Goal: Communication & Community: Answer question/provide support

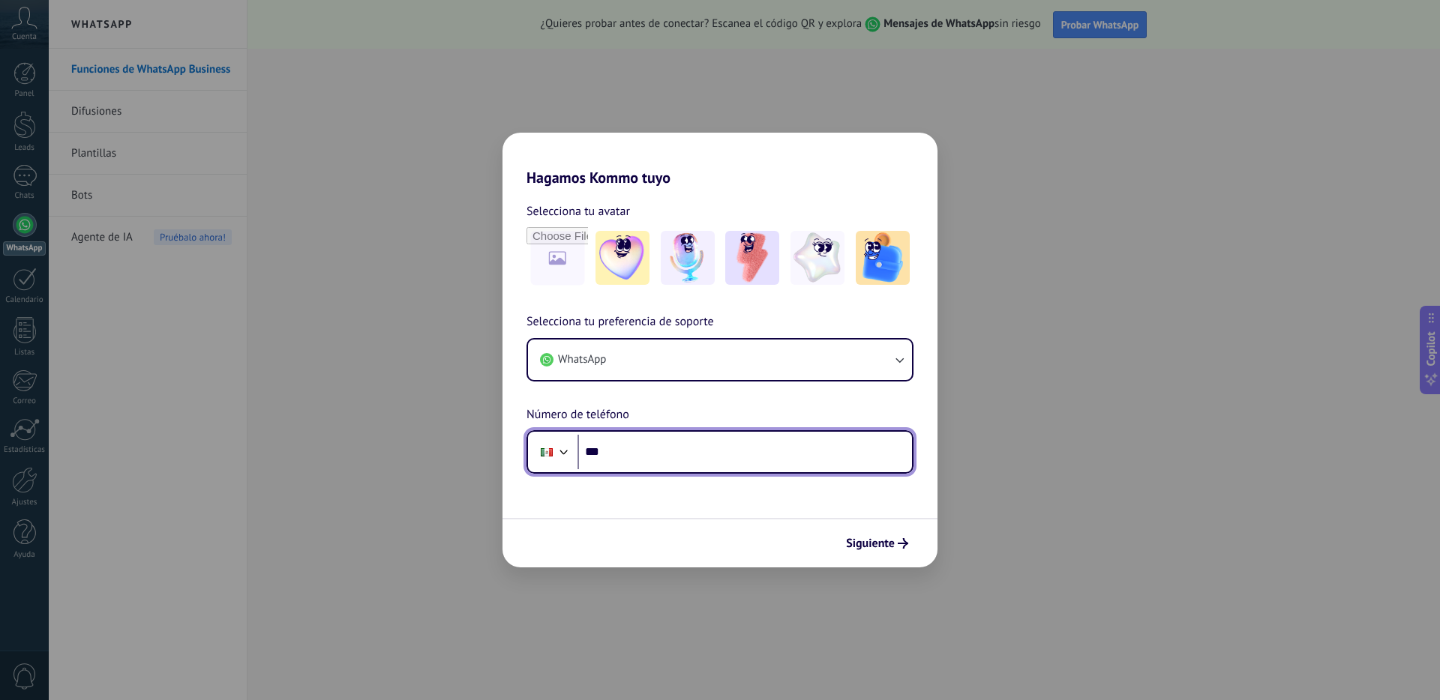
click at [607, 445] on input "***" at bounding box center [744, 452] width 334 height 34
type input "**********"
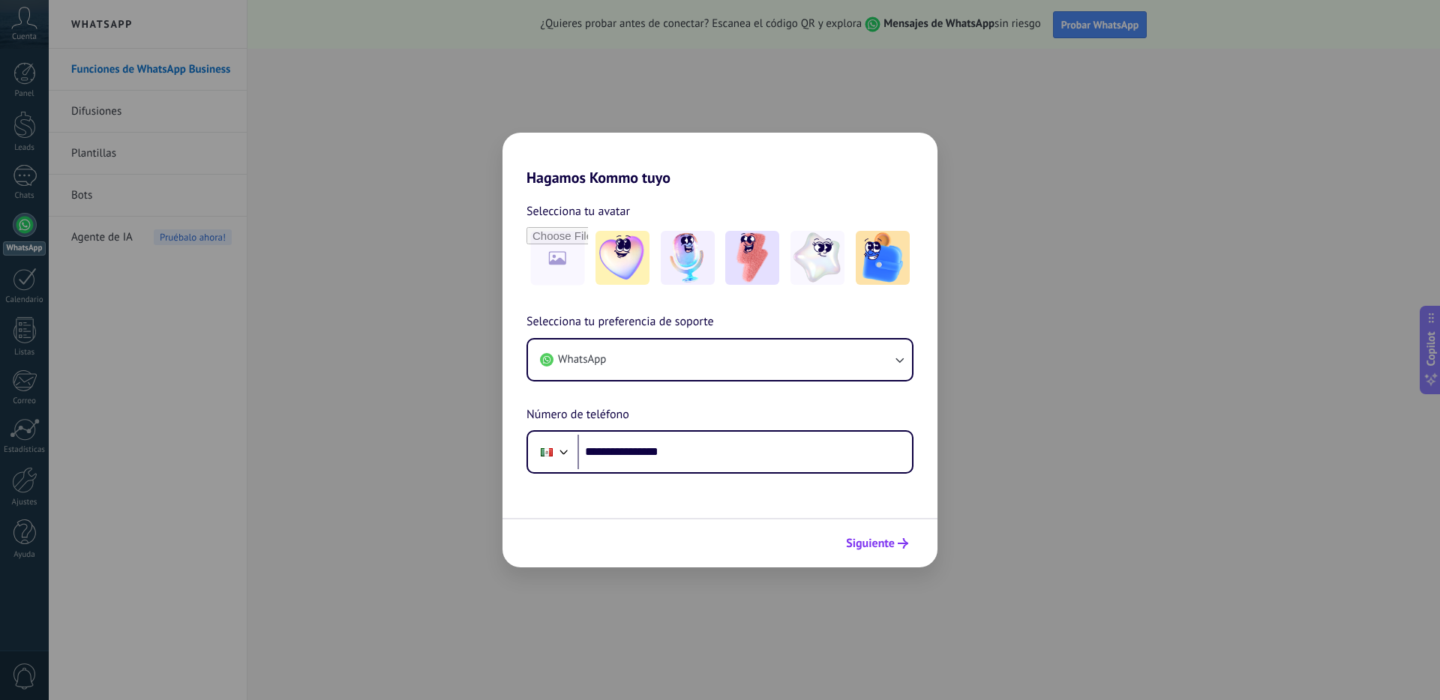
click at [891, 541] on span "Siguiente" at bounding box center [870, 543] width 49 height 10
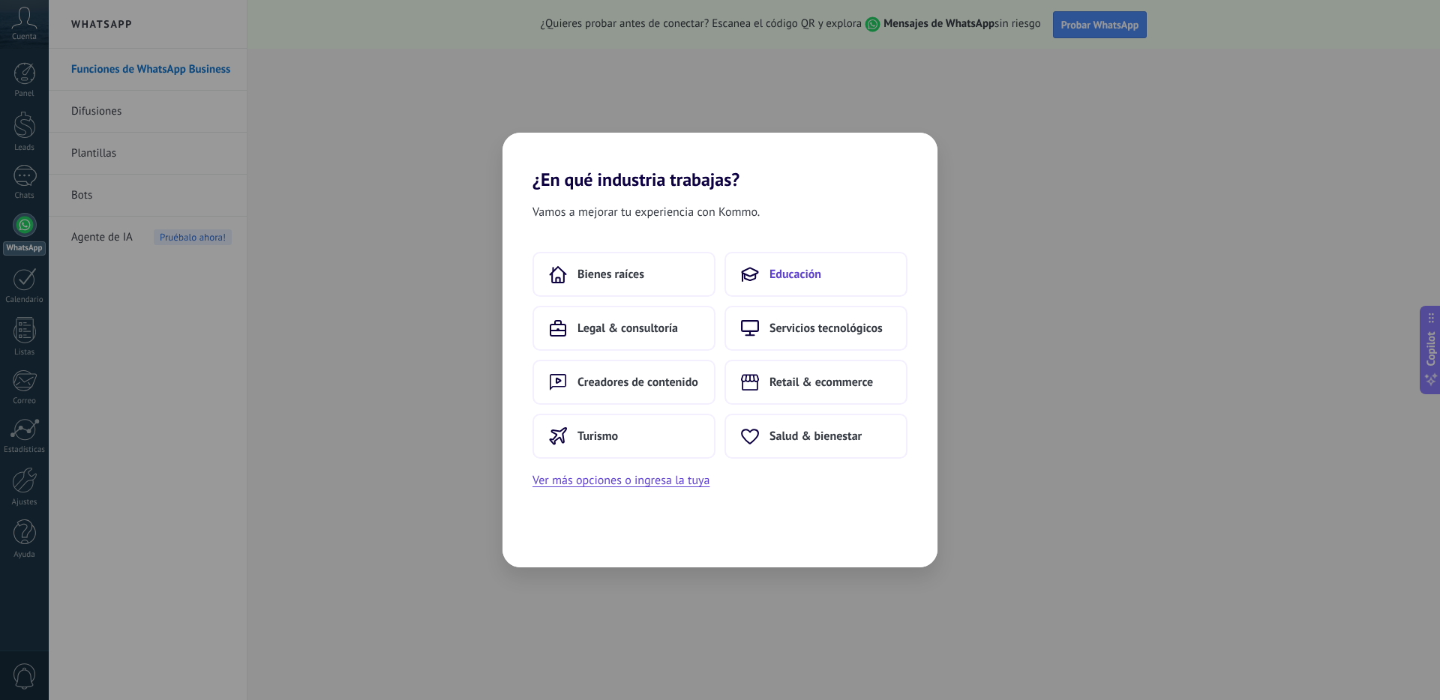
click at [756, 279] on icon at bounding box center [750, 274] width 18 height 18
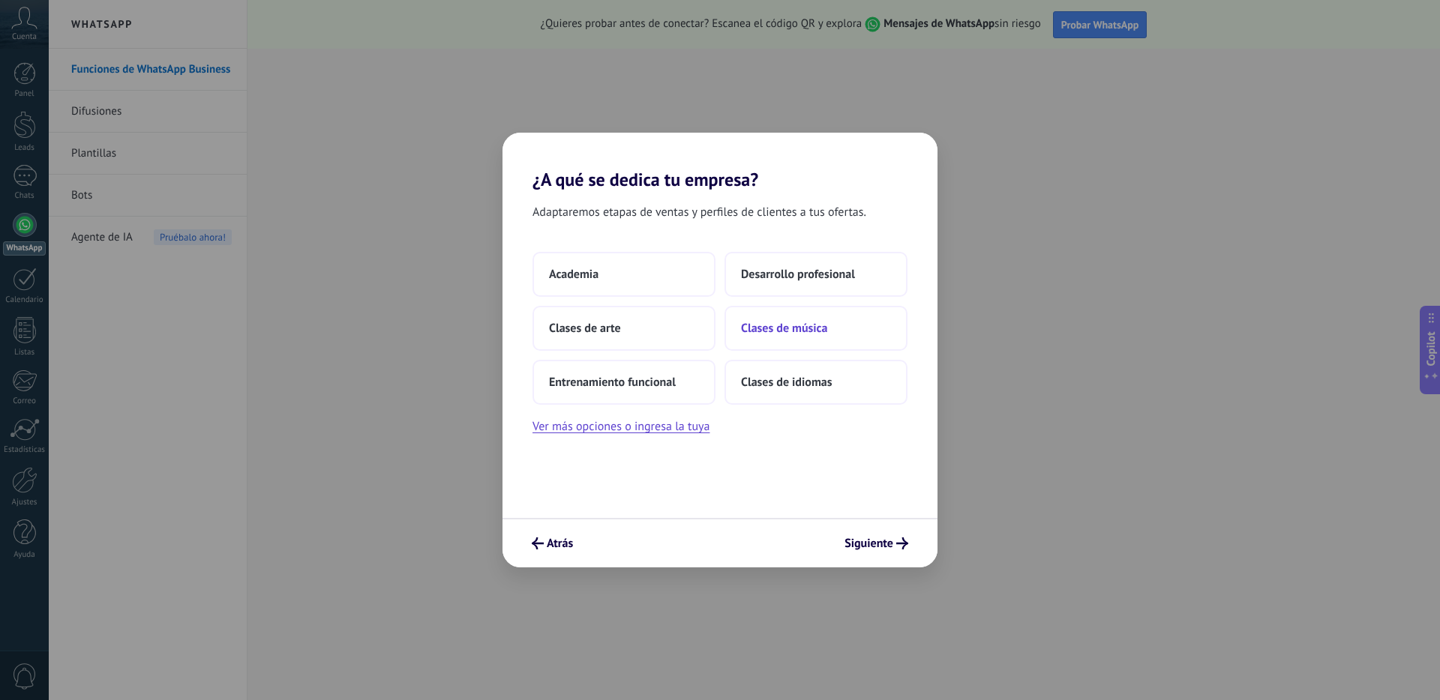
click at [778, 328] on span "Clases de música" at bounding box center [784, 328] width 86 height 15
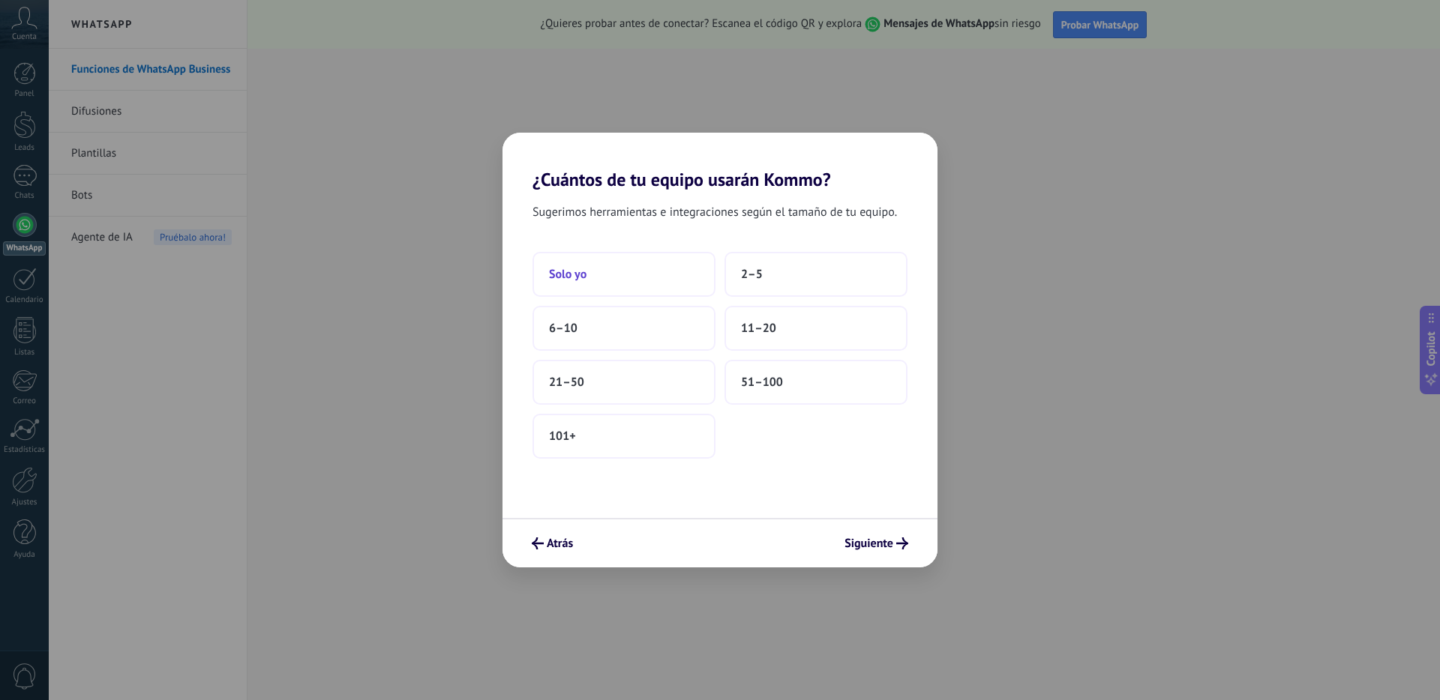
click at [565, 278] on span "Solo yo" at bounding box center [567, 274] width 37 height 15
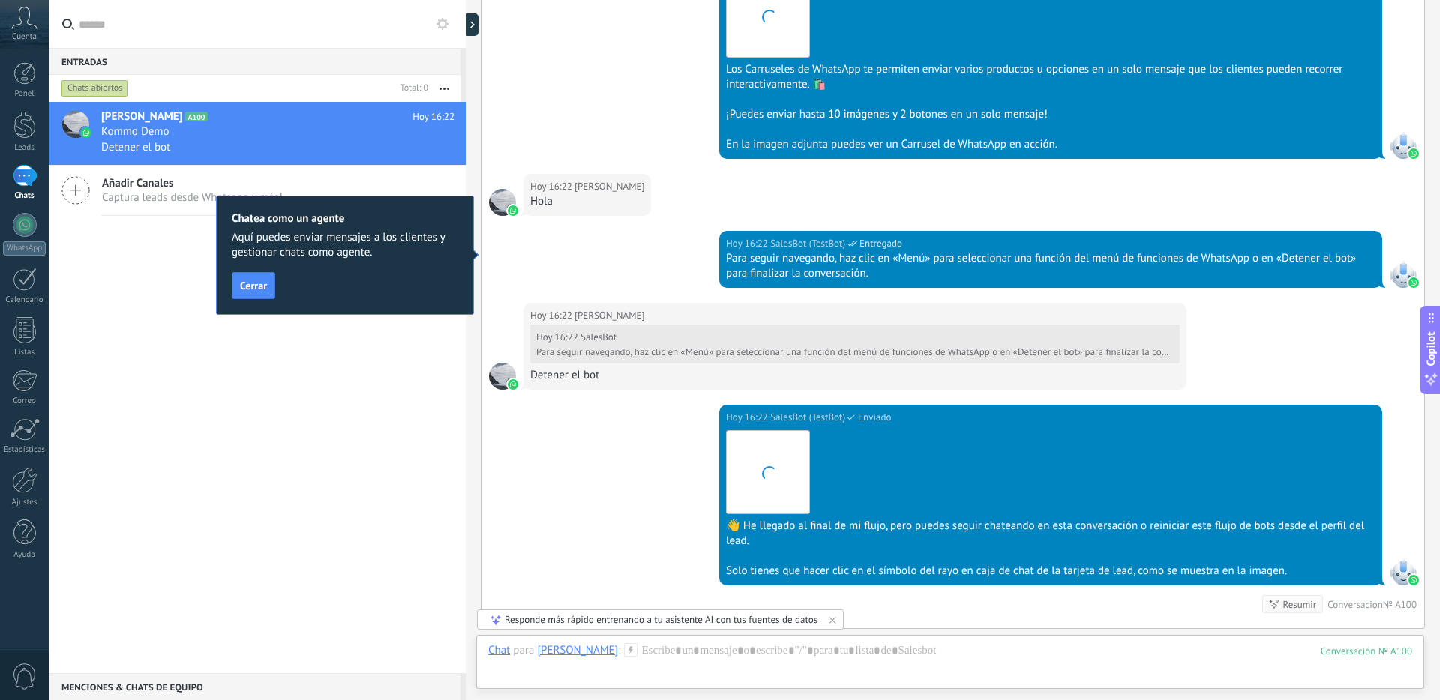
scroll to position [2689, 0]
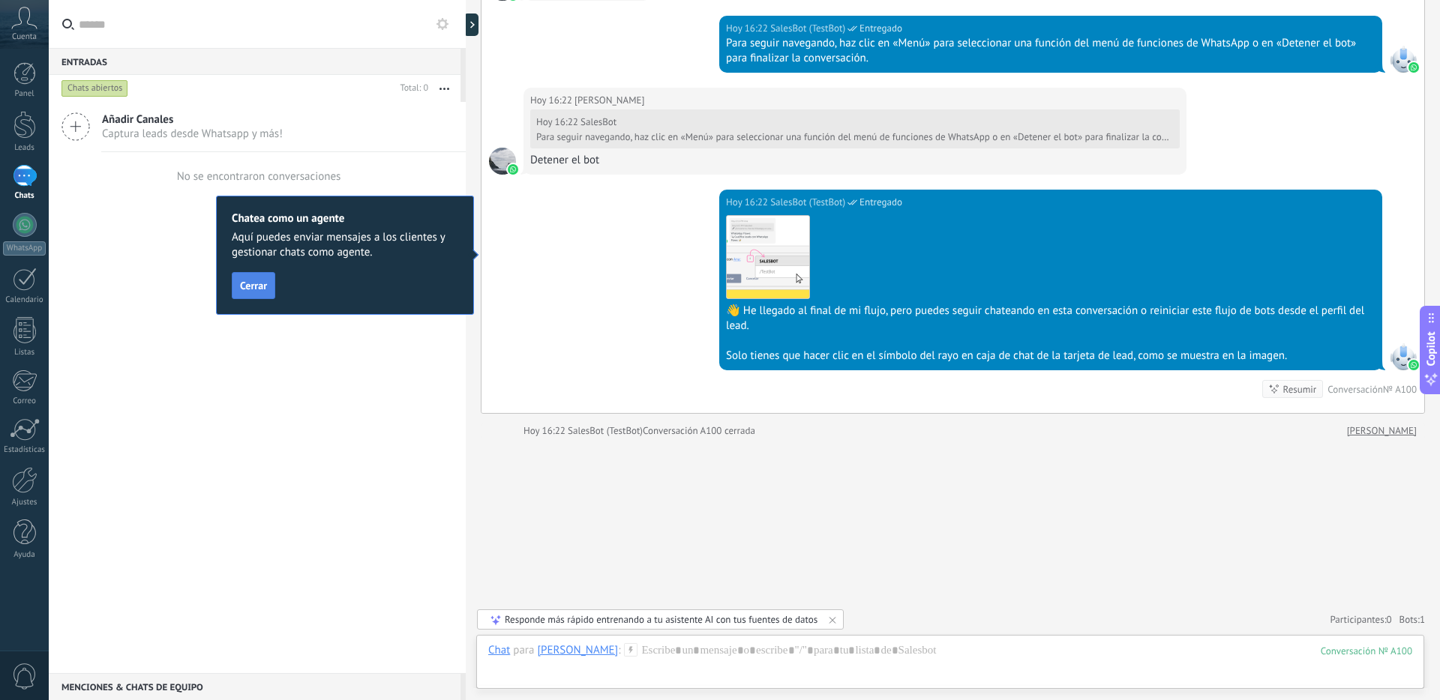
click at [258, 289] on span "Cerrar" at bounding box center [253, 285] width 27 height 10
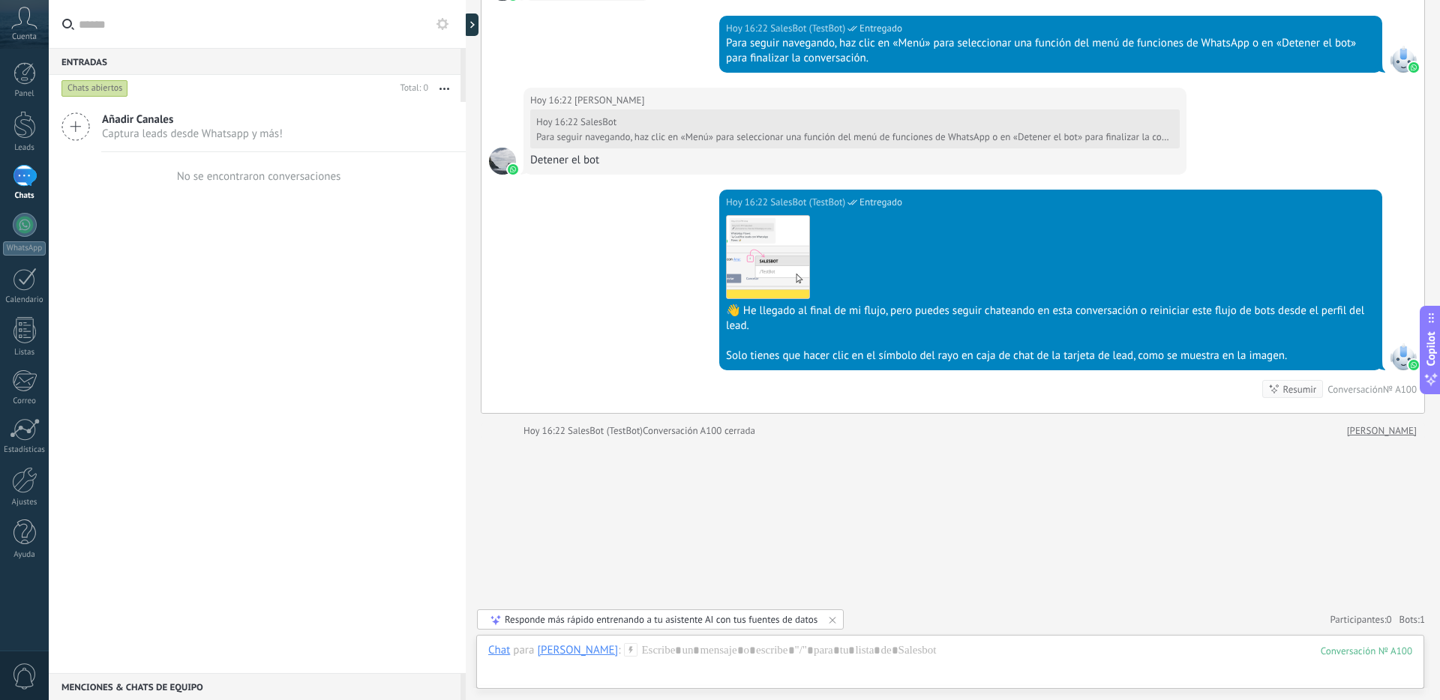
click at [262, 439] on div "Añadir Canales Captura leads desde Whatsapp y más! No se encontraron conversaci…" at bounding box center [257, 387] width 417 height 571
click at [24, 92] on div "Panel" at bounding box center [24, 94] width 43 height 10
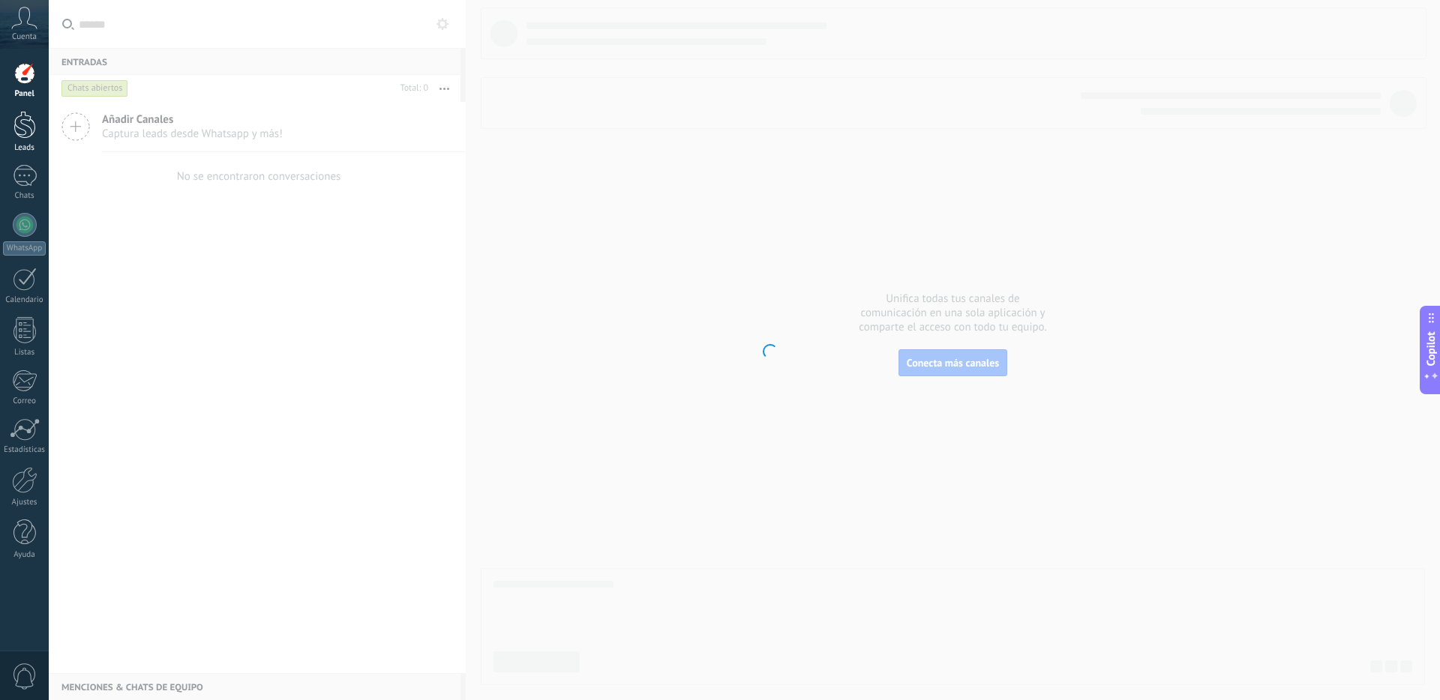
click at [26, 124] on div at bounding box center [24, 125] width 22 height 28
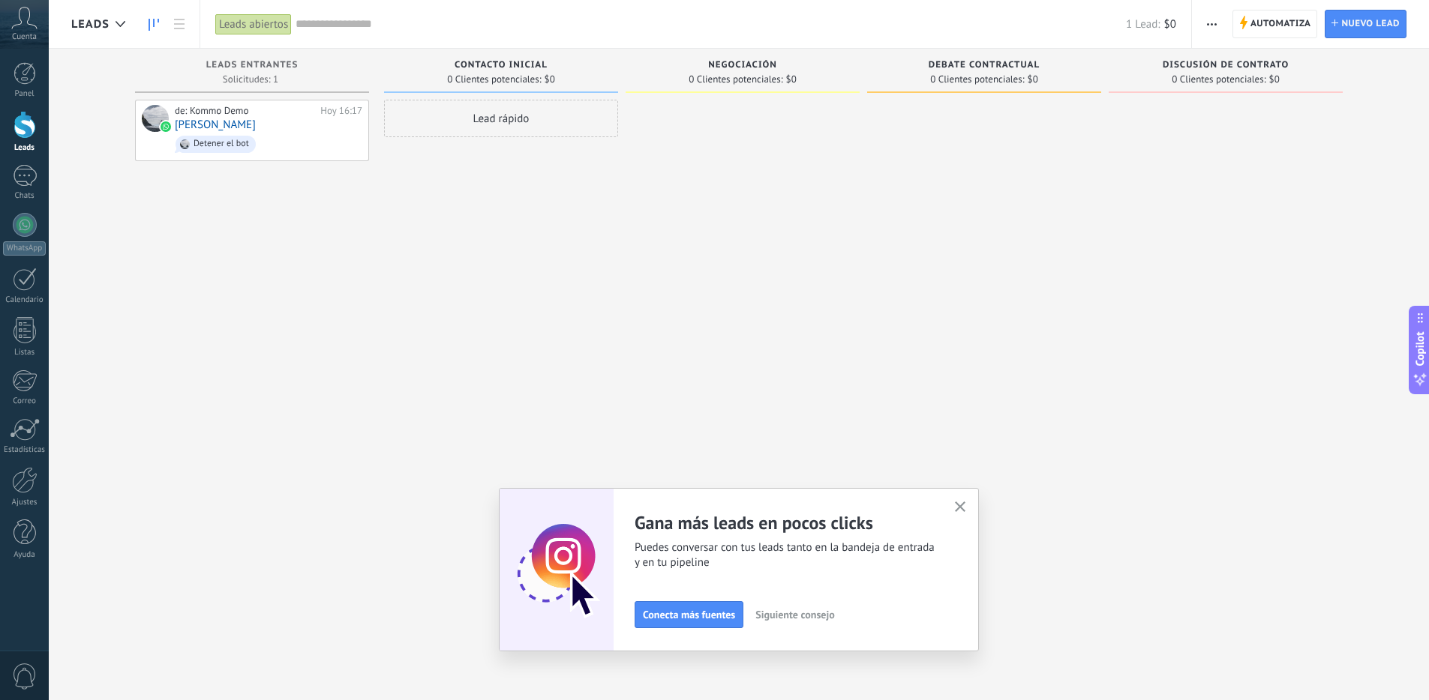
click at [453, 130] on div "Lead rápido" at bounding box center [501, 118] width 234 height 37
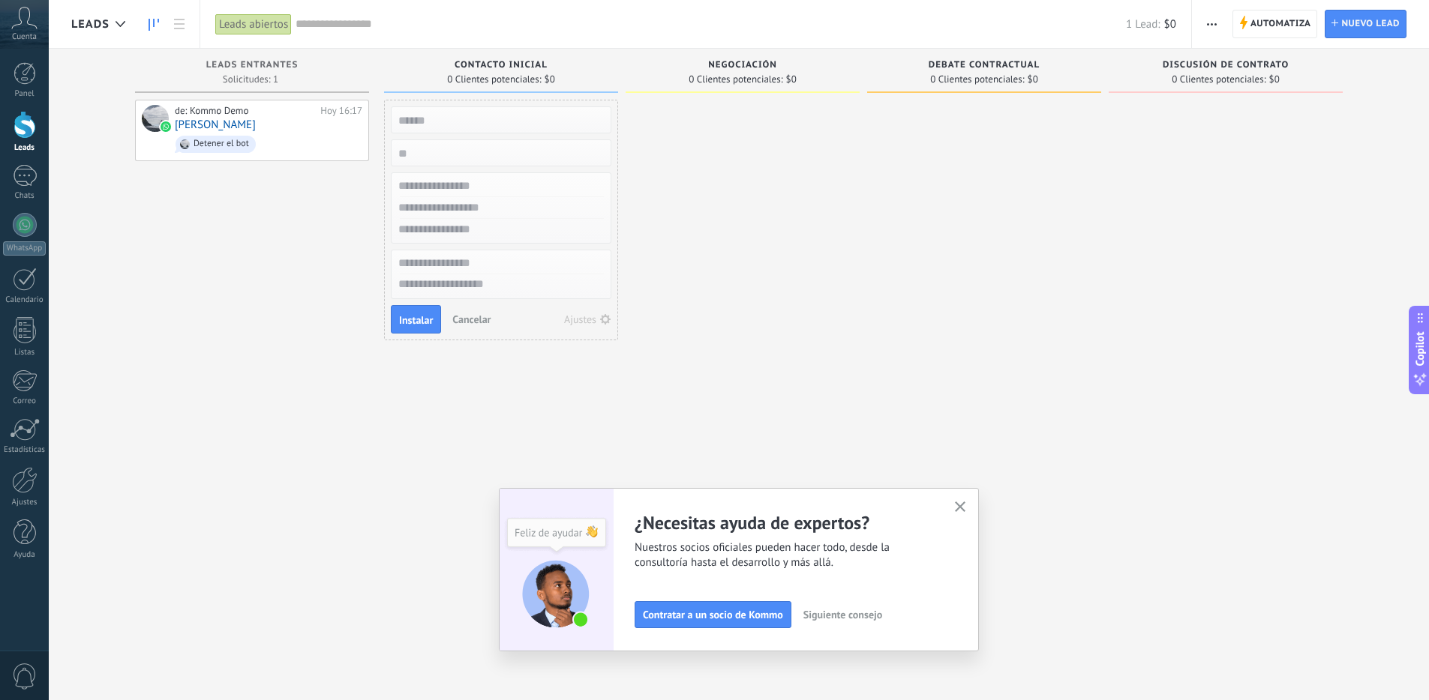
click at [796, 157] on div at bounding box center [742, 352] width 234 height 505
drag, startPoint x: 754, startPoint y: 70, endPoint x: 682, endPoint y: 107, distance: 81.2
click at [752, 70] on div "Negociación" at bounding box center [742, 66] width 219 height 13
click at [426, 317] on span "Instalar" at bounding box center [416, 320] width 34 height 10
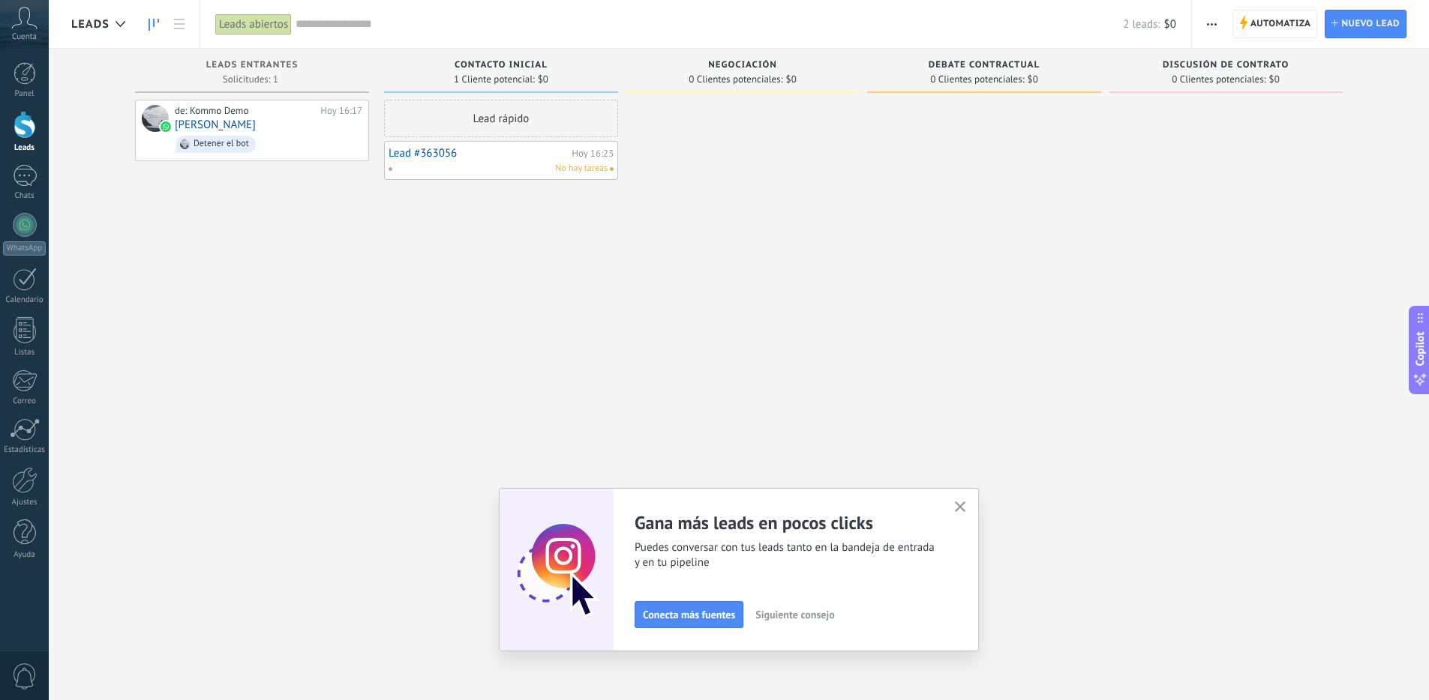
click at [1237, 67] on span "Discusión de contrato" at bounding box center [1225, 65] width 126 height 10
click at [1349, 31] on span "Nuevo lead" at bounding box center [1370, 23] width 58 height 27
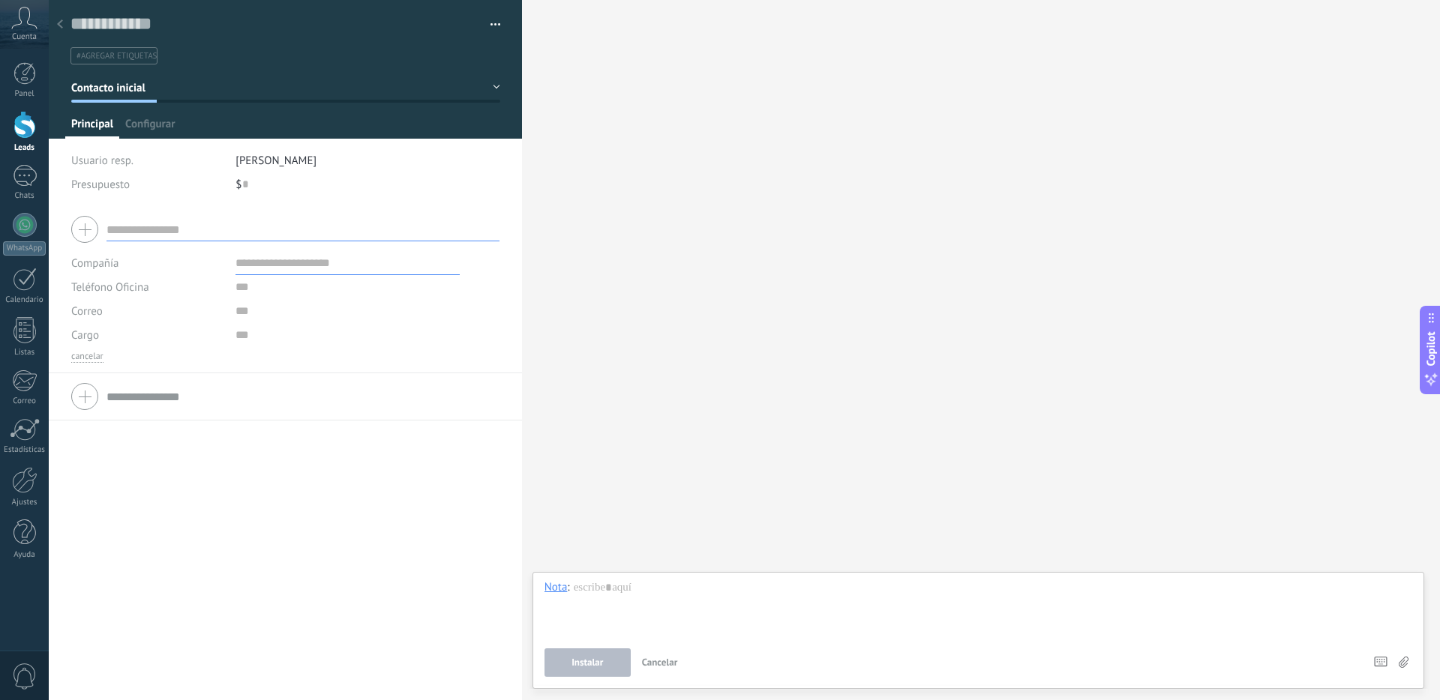
click at [65, 28] on div at bounding box center [59, 24] width 21 height 29
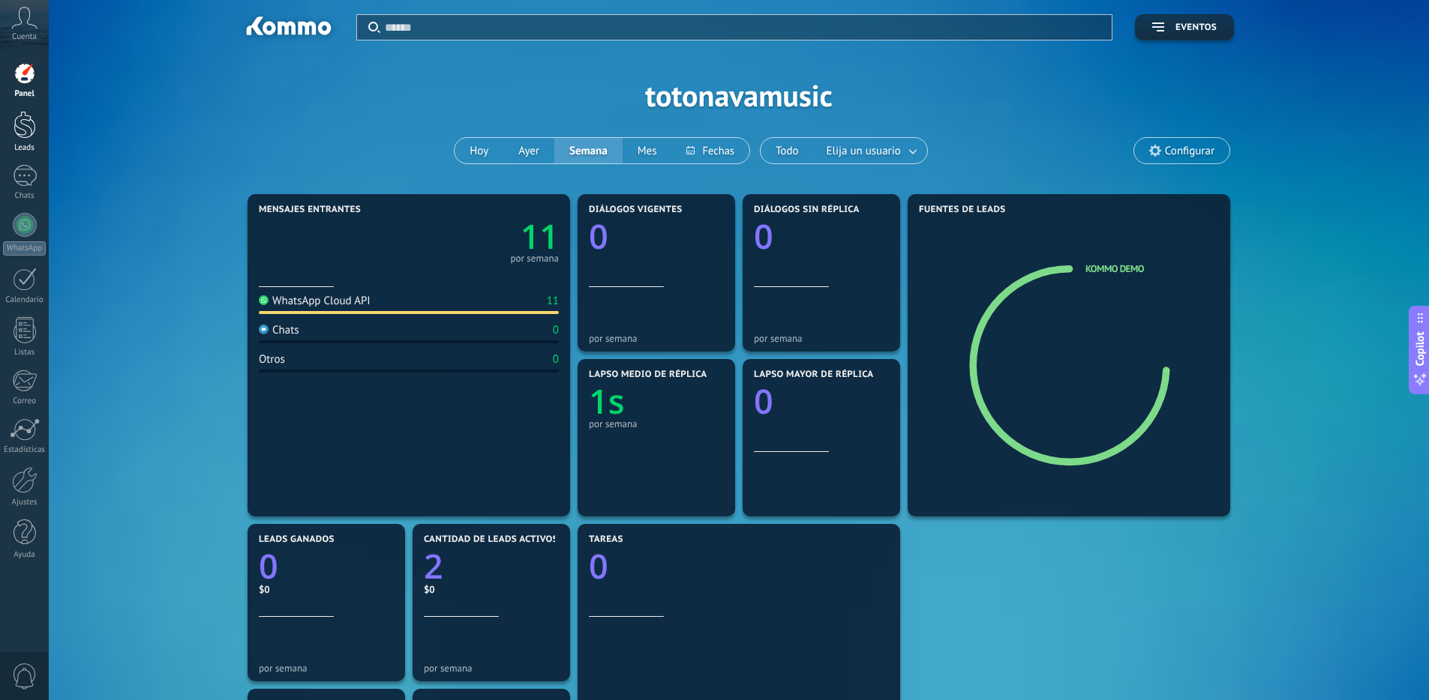
click at [19, 124] on div at bounding box center [24, 125] width 22 height 28
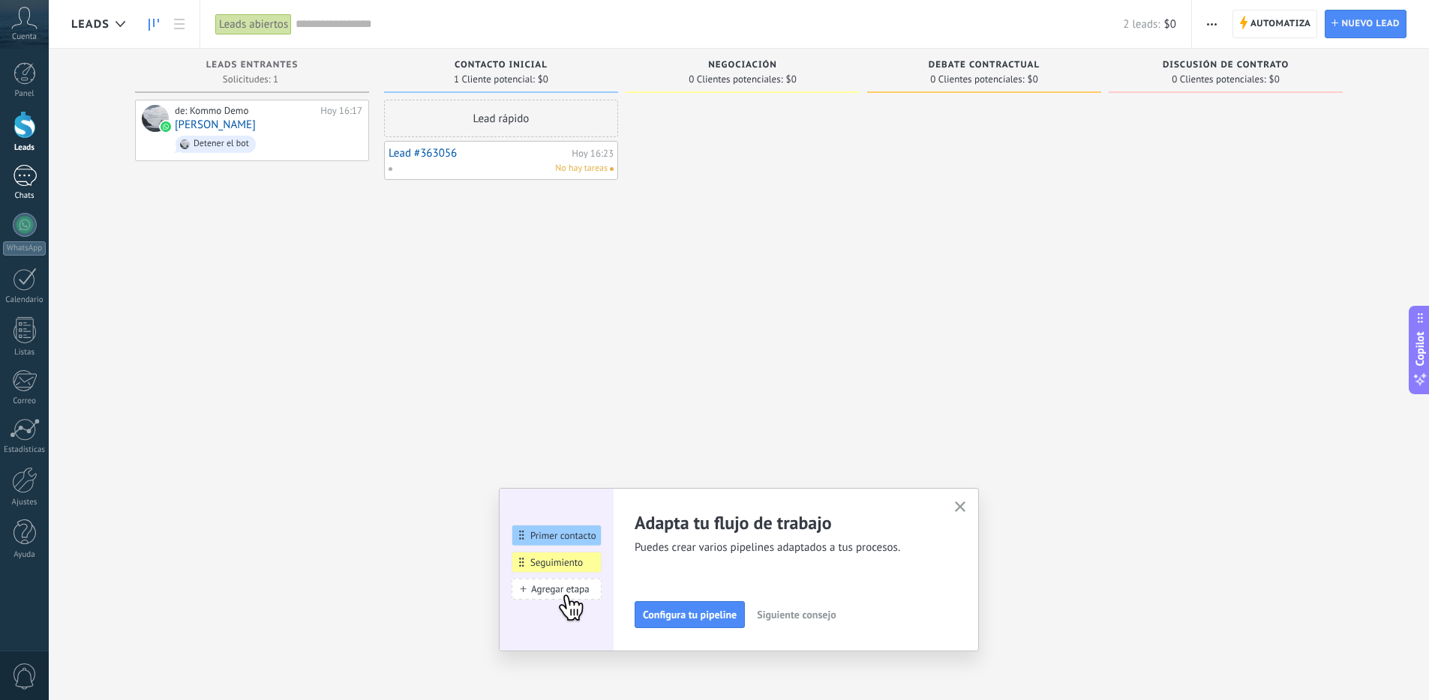
click at [19, 166] on div "1" at bounding box center [25, 176] width 24 height 22
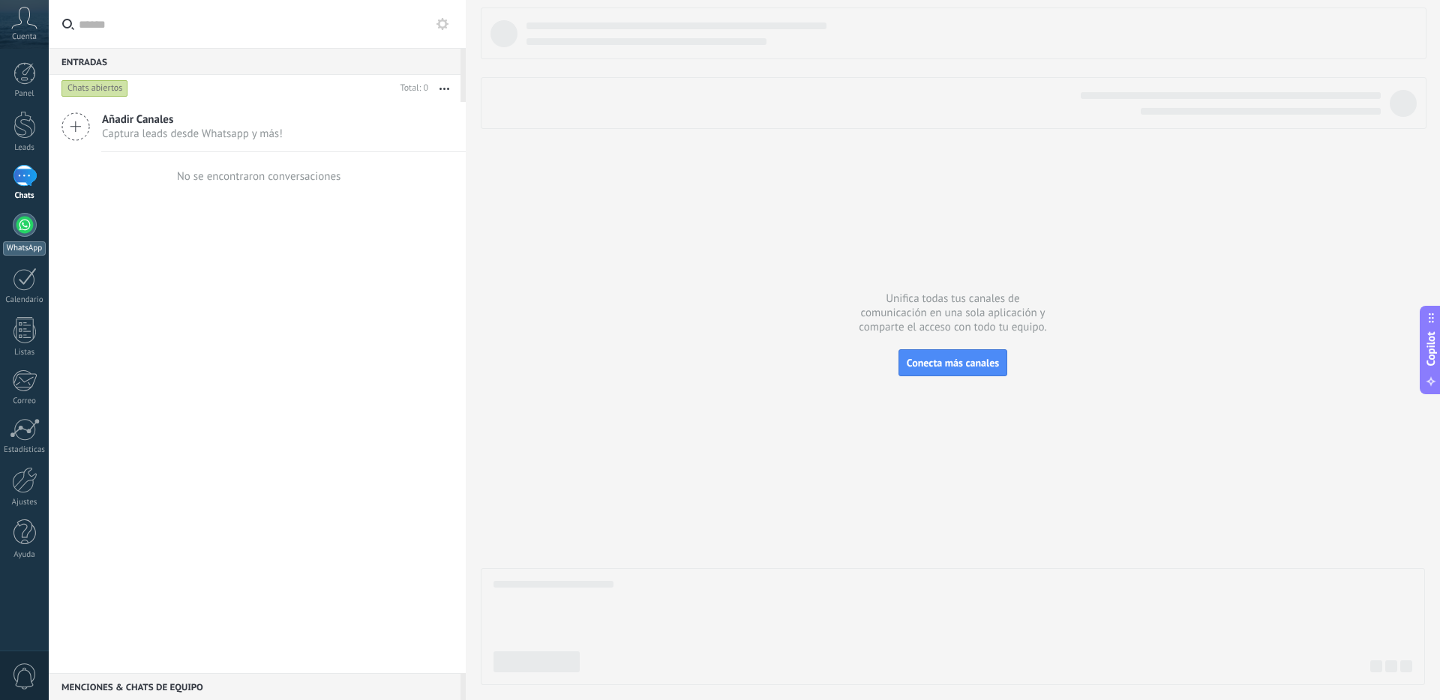
click at [30, 220] on div at bounding box center [25, 225] width 24 height 24
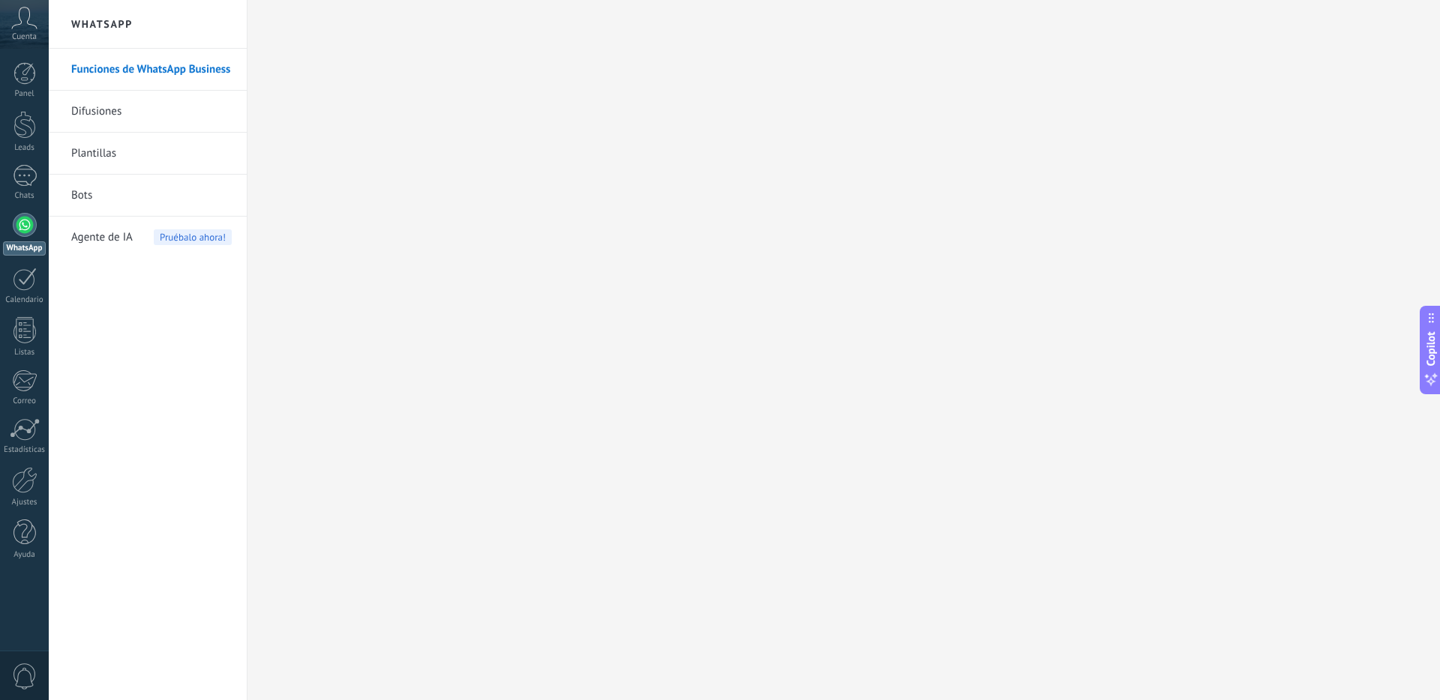
click at [106, 146] on link "Plantillas" at bounding box center [151, 154] width 160 height 42
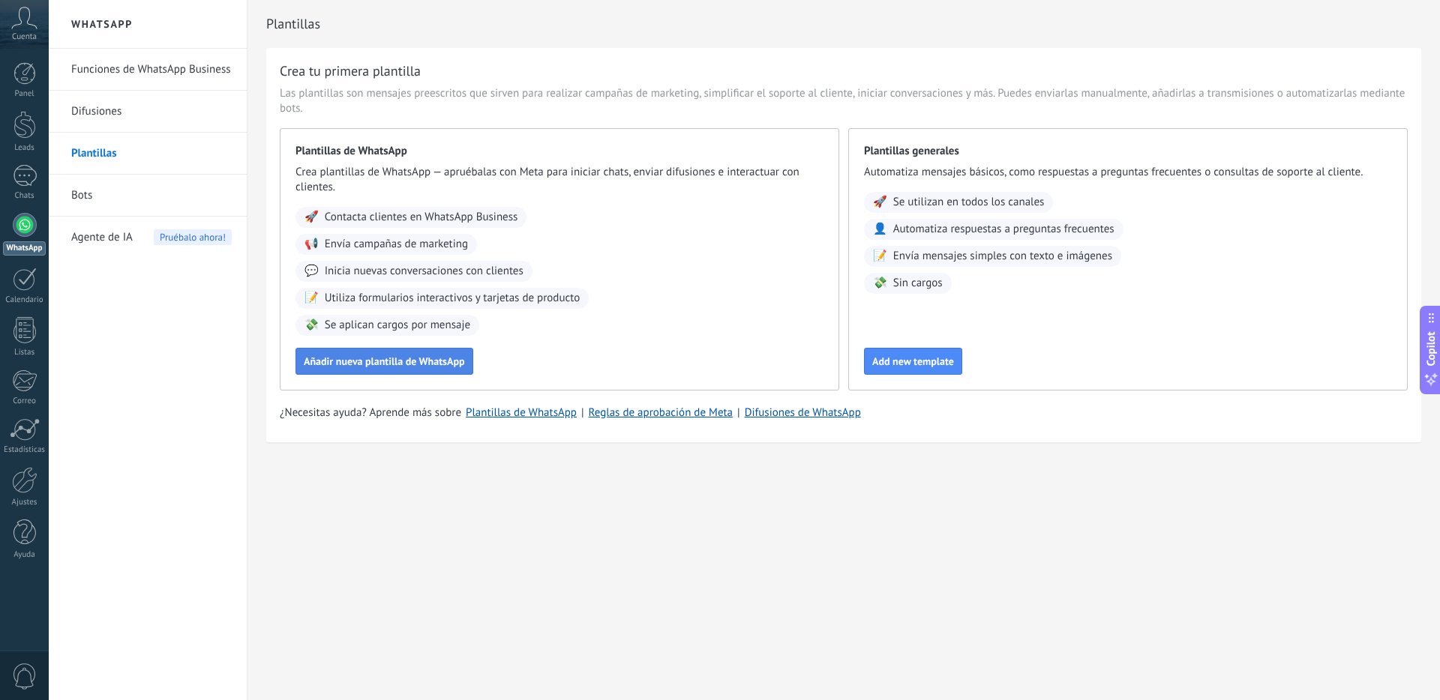
click at [337, 358] on span "Añadir nueva plantilla de WhatsApp" at bounding box center [384, 361] width 161 height 10
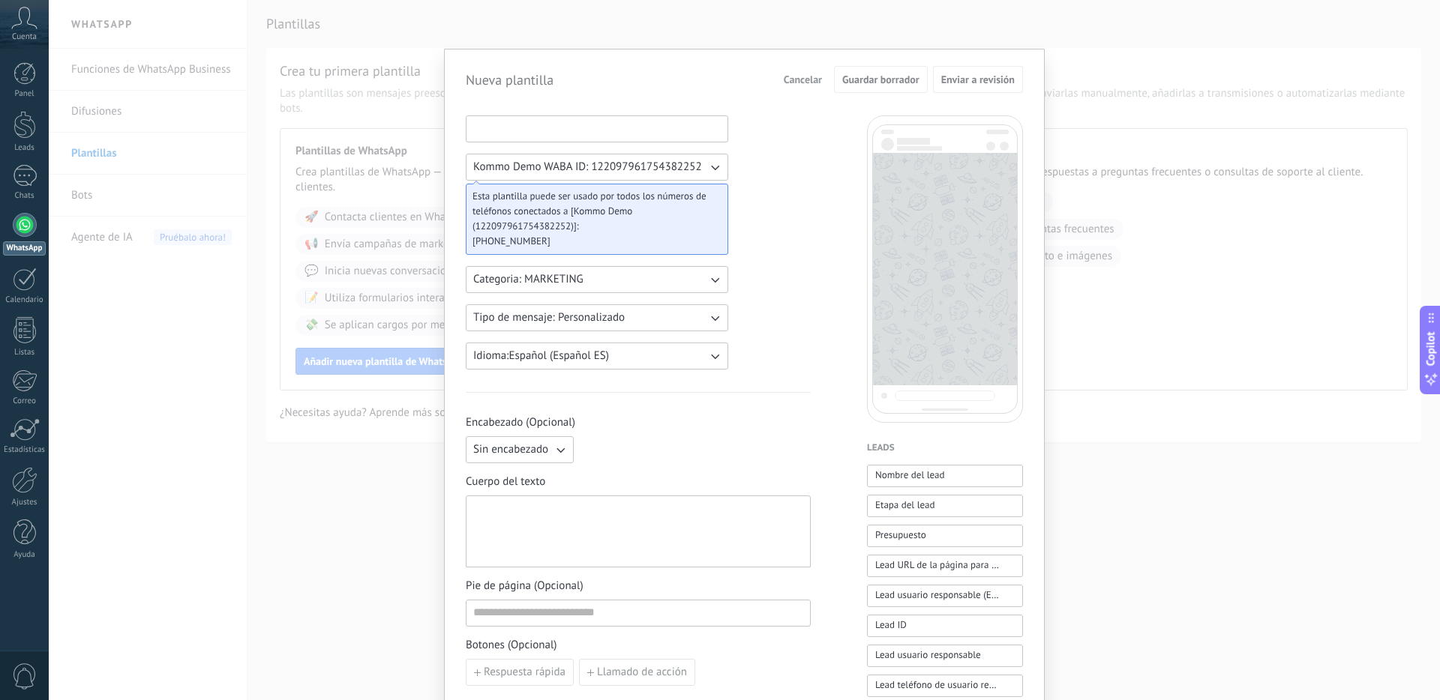
click at [569, 119] on input at bounding box center [596, 128] width 261 height 24
click at [530, 127] on input "**********" at bounding box center [596, 128] width 261 height 24
type input "**********"
click at [509, 175] on button "Kommo Demo WABA ID: 122097961754382252" at bounding box center [597, 167] width 262 height 27
click at [715, 279] on icon "button" at bounding box center [715, 280] width 8 height 5
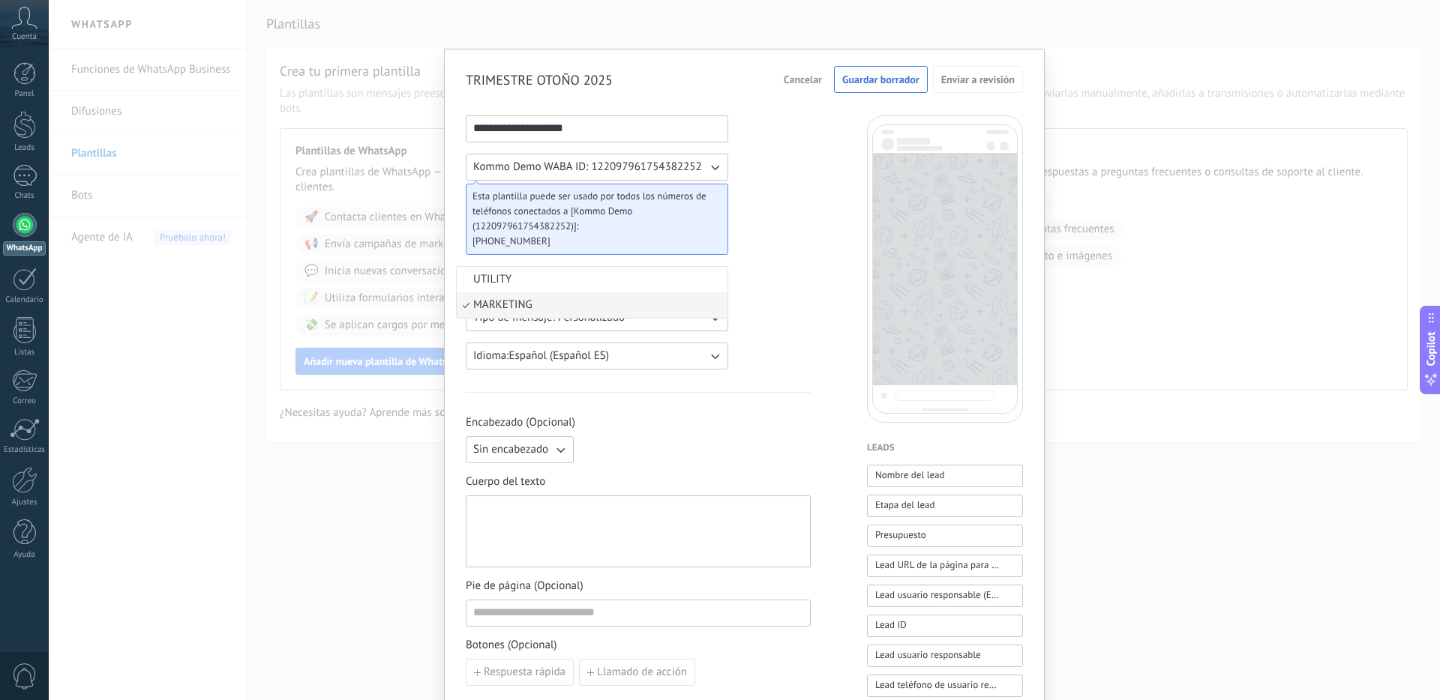
click at [715, 279] on li "UTILITY" at bounding box center [592, 279] width 271 height 25
click at [716, 322] on icon "button" at bounding box center [714, 317] width 15 height 15
click at [716, 322] on li "Personalizado" at bounding box center [592, 317] width 271 height 25
click at [716, 322] on icon "button" at bounding box center [714, 317] width 15 height 15
click at [505, 345] on li "Flows" at bounding box center [592, 343] width 271 height 25
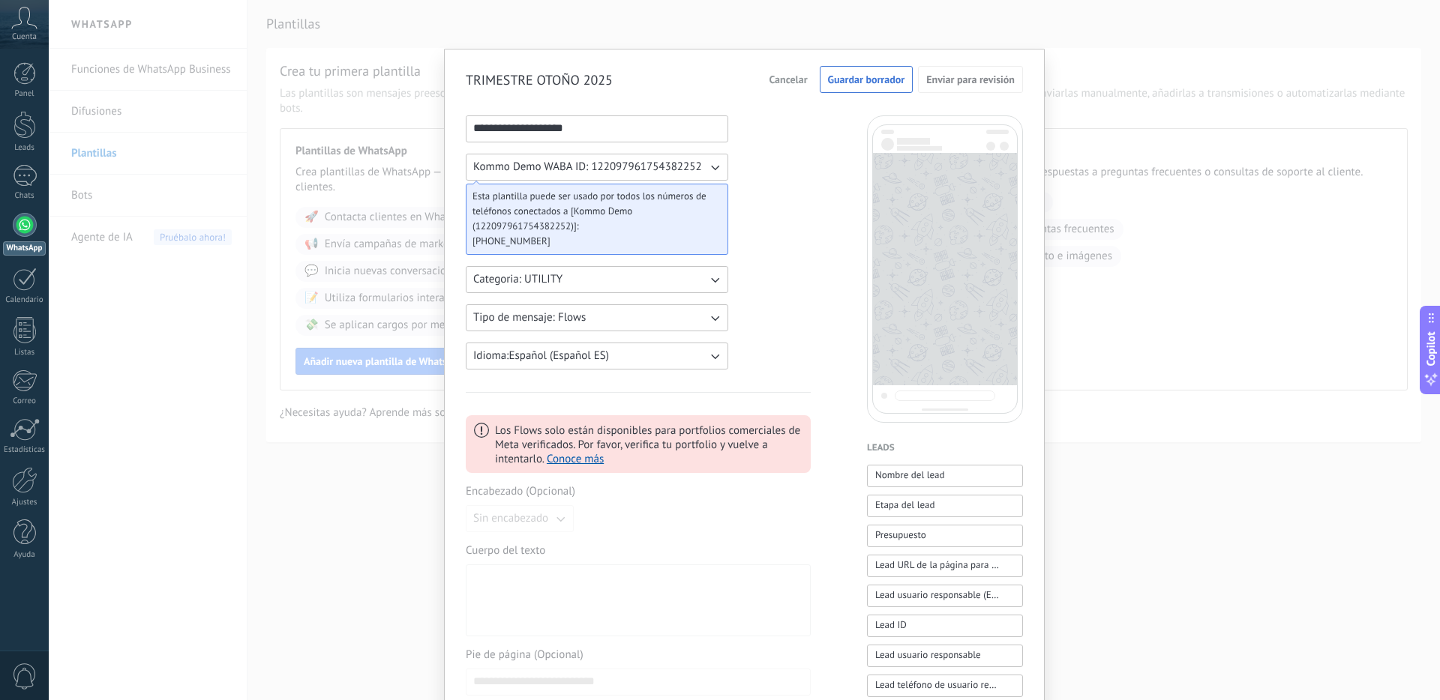
click at [646, 315] on button "Tipo de mensaje: Flows" at bounding box center [597, 317] width 262 height 27
click at [581, 313] on li "Personalizado" at bounding box center [592, 317] width 271 height 25
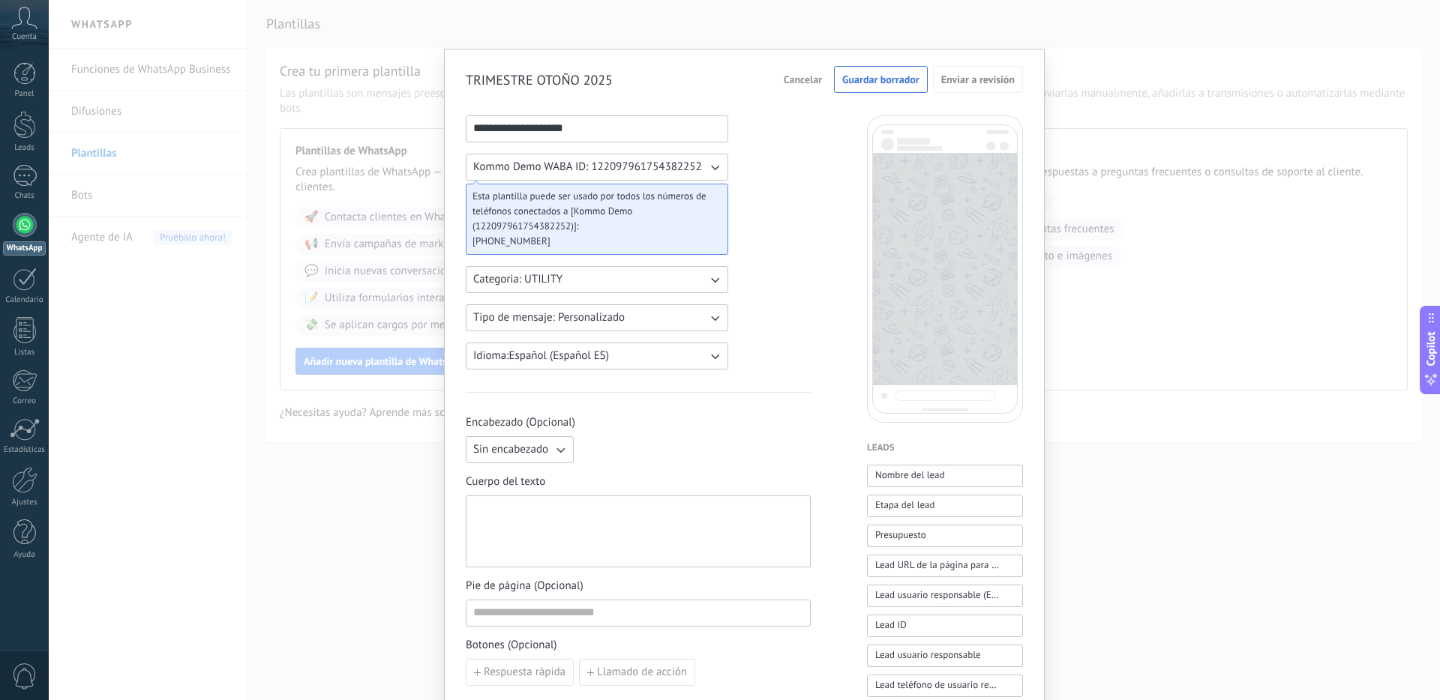
scroll to position [121, 0]
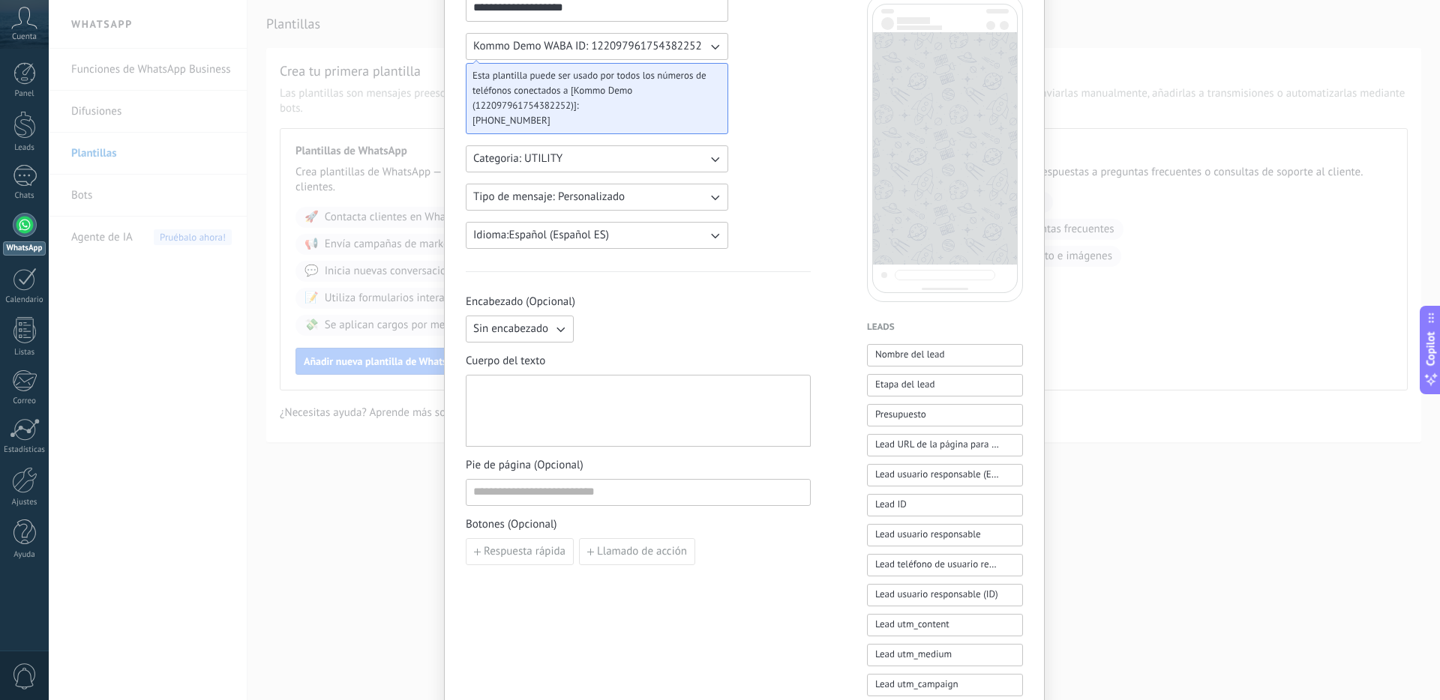
click at [547, 327] on button "Sin encabezado" at bounding box center [520, 329] width 108 height 27
click at [512, 358] on li "Texto" at bounding box center [515, 354] width 116 height 25
click at [665, 334] on input at bounding box center [694, 328] width 229 height 24
type input "**********"
click at [591, 395] on div at bounding box center [638, 411] width 330 height 59
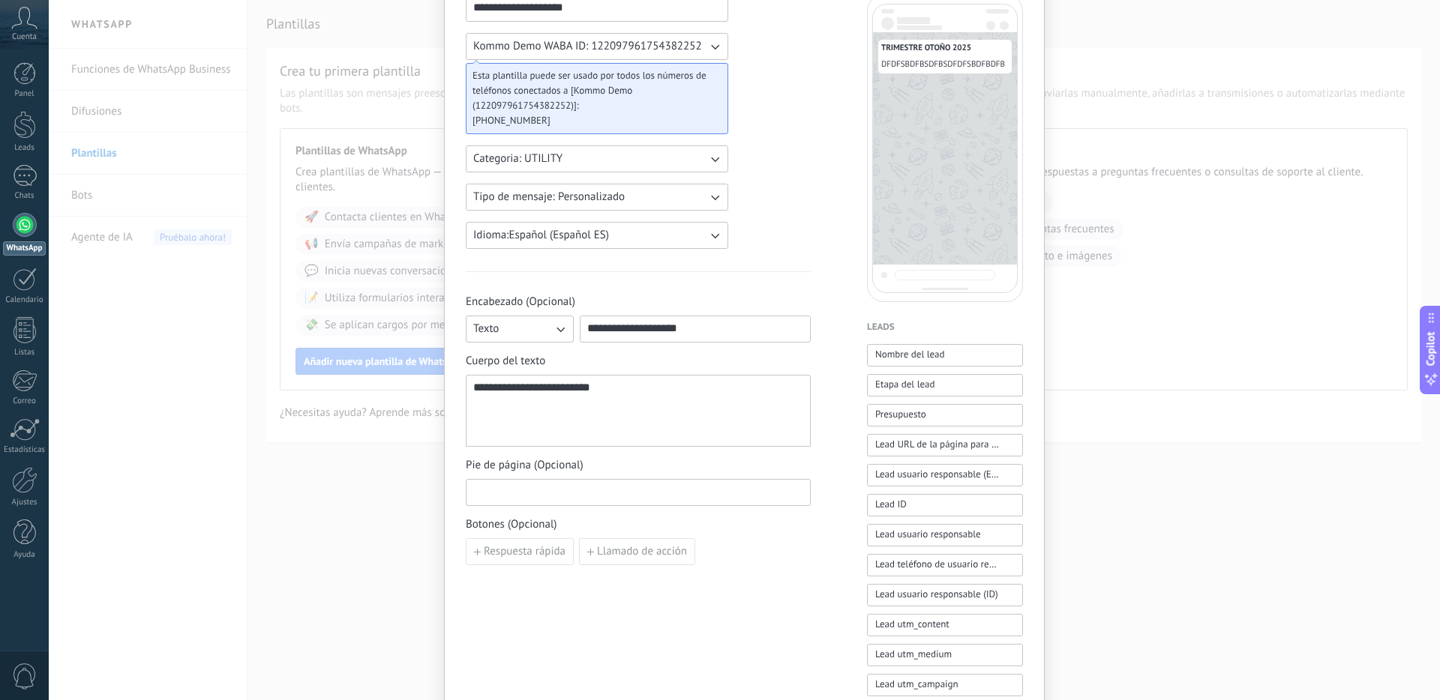
click at [568, 499] on input at bounding box center [637, 492] width 343 height 24
type input "**********"
click at [530, 518] on span "Botones (Opcional)" at bounding box center [638, 524] width 345 height 15
click at [505, 549] on span "Respuesta rápida" at bounding box center [525, 552] width 82 height 10
click at [505, 549] on input at bounding box center [549, 551] width 167 height 24
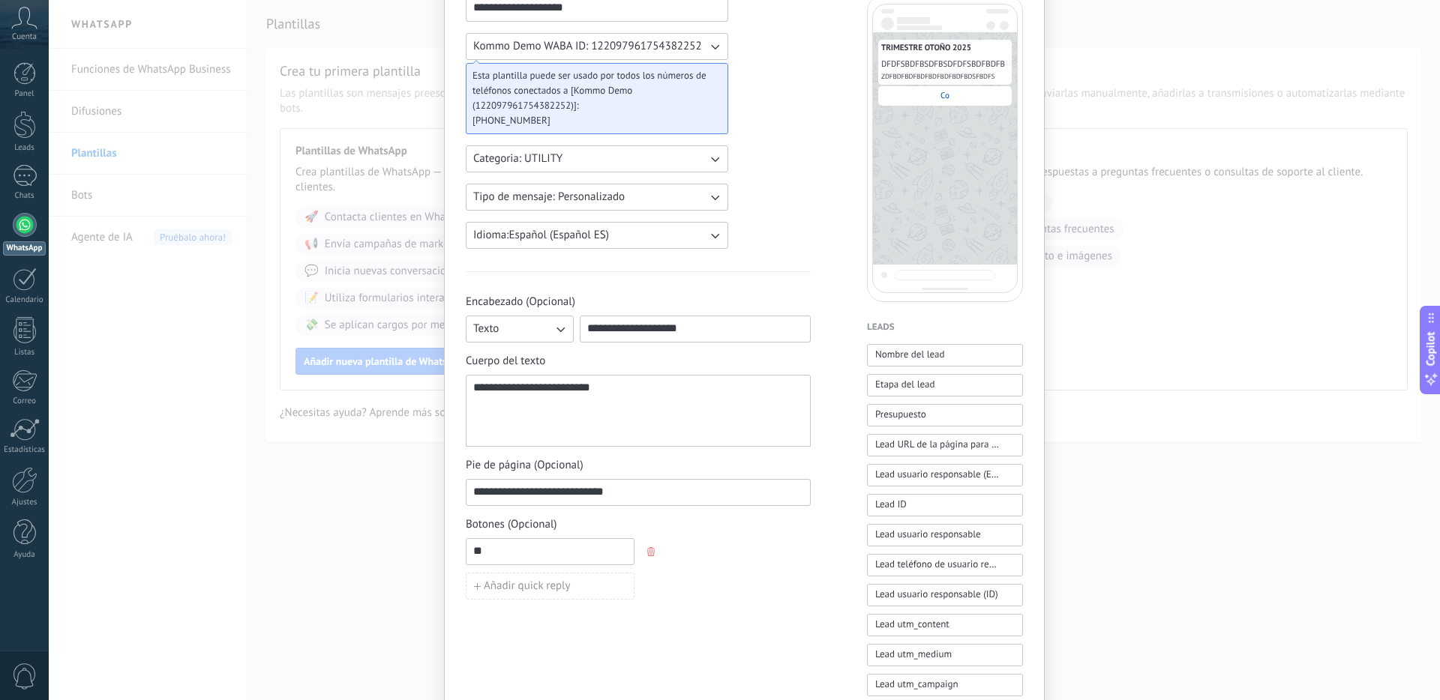
type input "*"
type input "*********"
click at [538, 585] on span "Añadir quick reply" at bounding box center [527, 586] width 87 height 10
click at [538, 585] on input at bounding box center [549, 586] width 167 height 24
type input "**********"
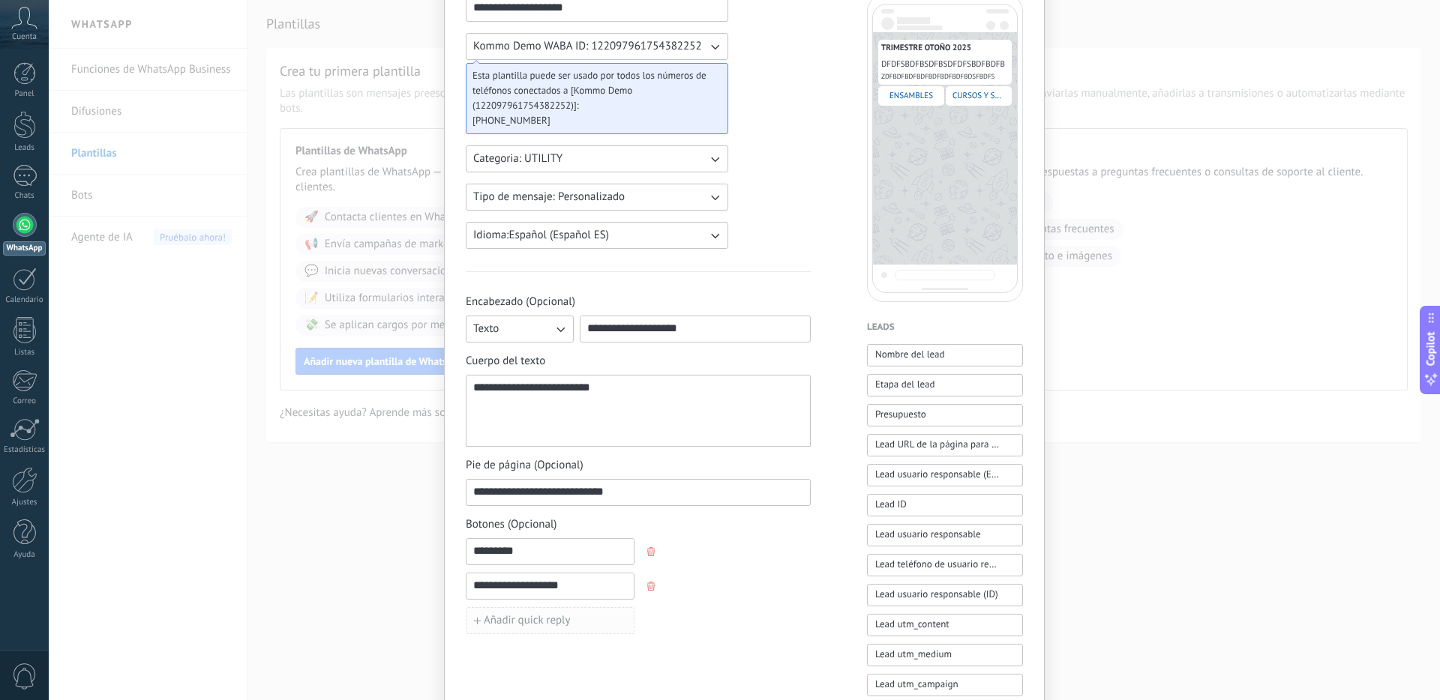
click at [512, 619] on span "Añadir quick reply" at bounding box center [527, 621] width 87 height 10
click at [512, 619] on input at bounding box center [549, 620] width 167 height 24
type input "**********"
click at [492, 655] on span "Añadir quick reply" at bounding box center [527, 655] width 87 height 10
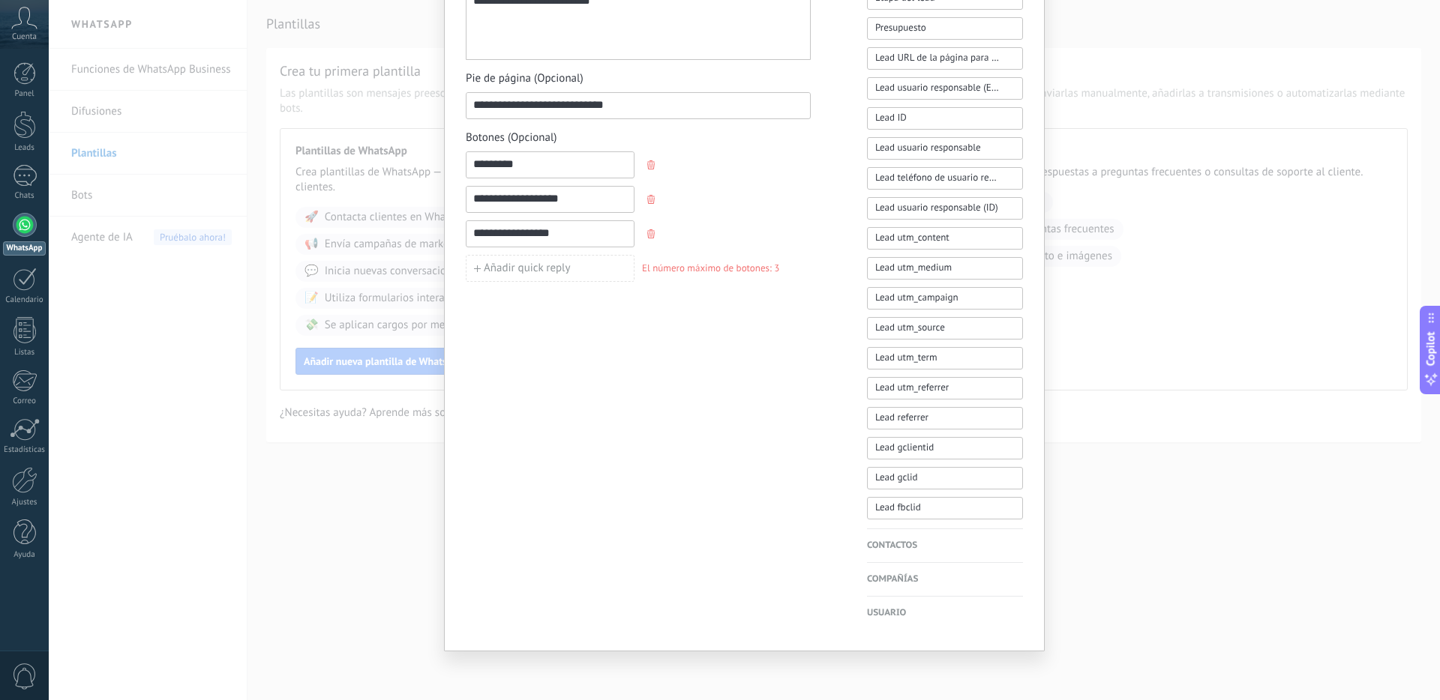
scroll to position [384, 0]
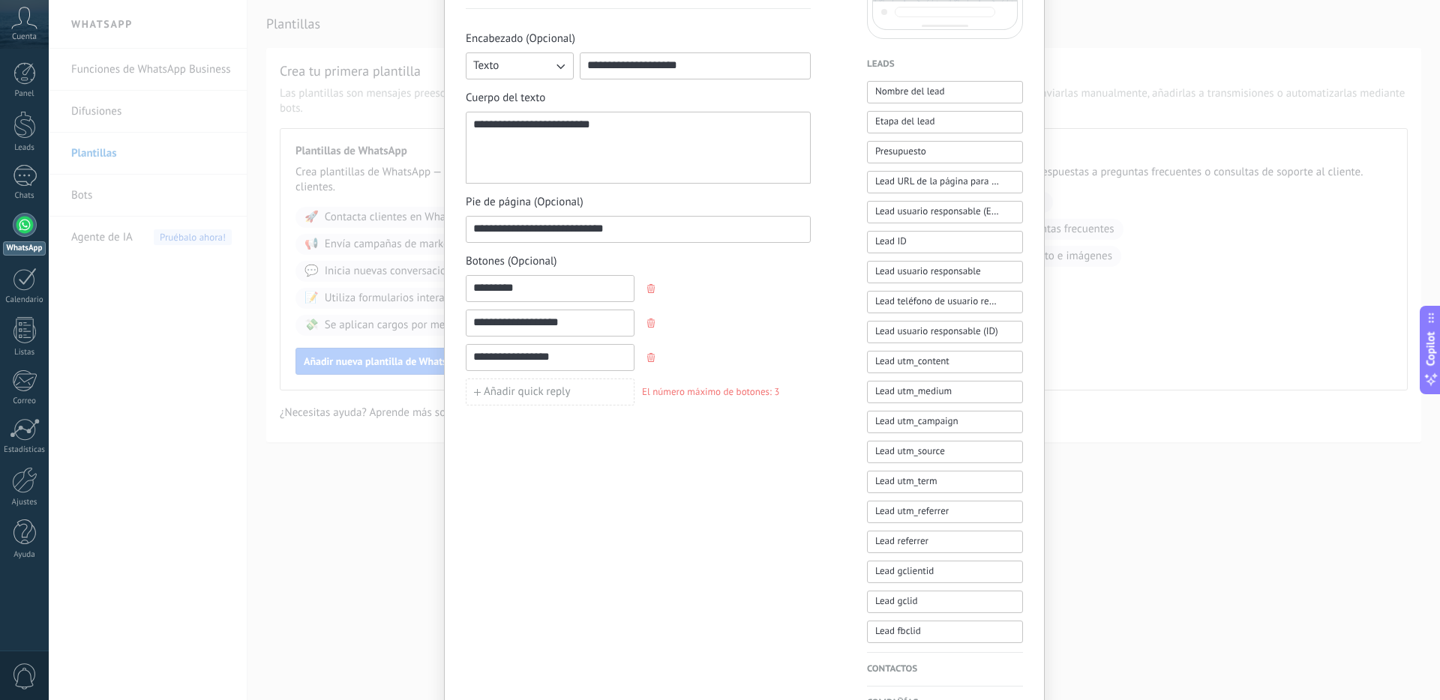
click at [499, 397] on span "Añadir quick reply" at bounding box center [527, 392] width 87 height 10
click at [508, 387] on span "Añadir quick reply" at bounding box center [527, 392] width 87 height 10
click at [541, 295] on input "*********" at bounding box center [549, 288] width 167 height 24
click at [553, 388] on span "Añadir quick reply" at bounding box center [527, 392] width 87 height 10
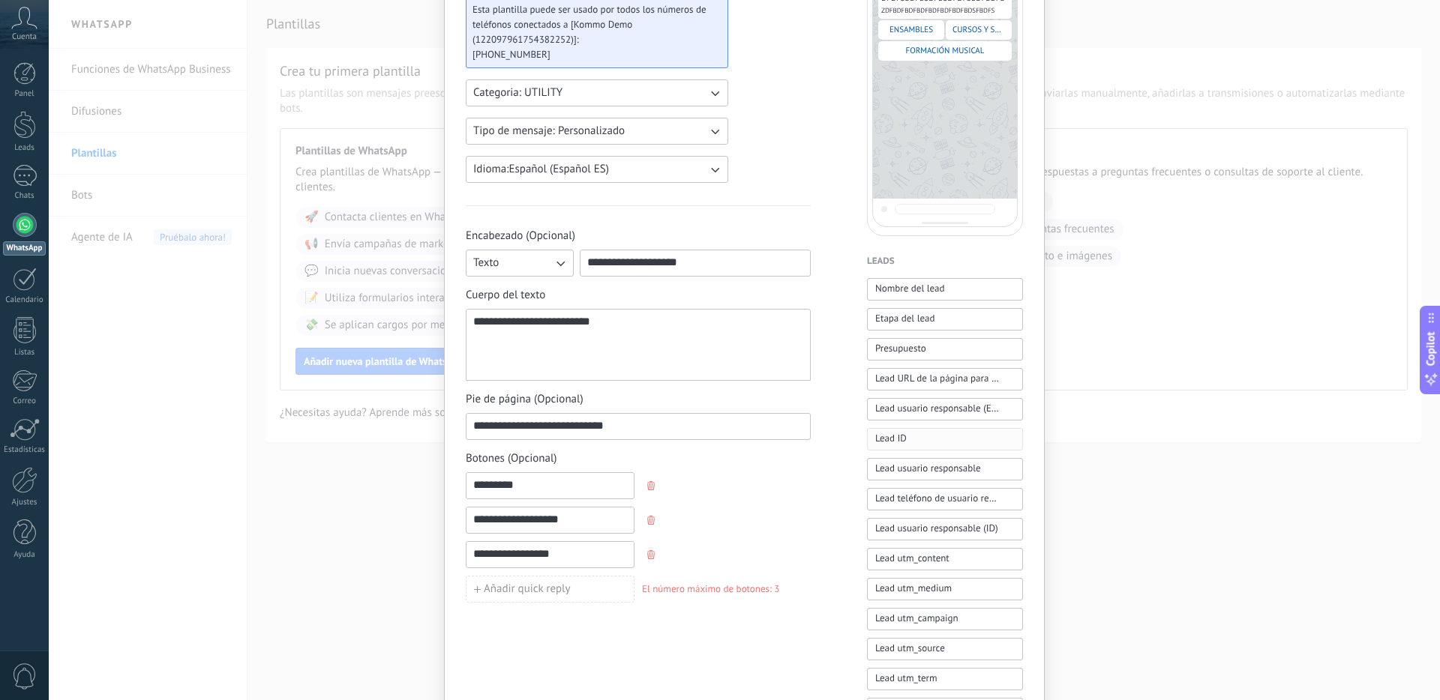
scroll to position [0, 0]
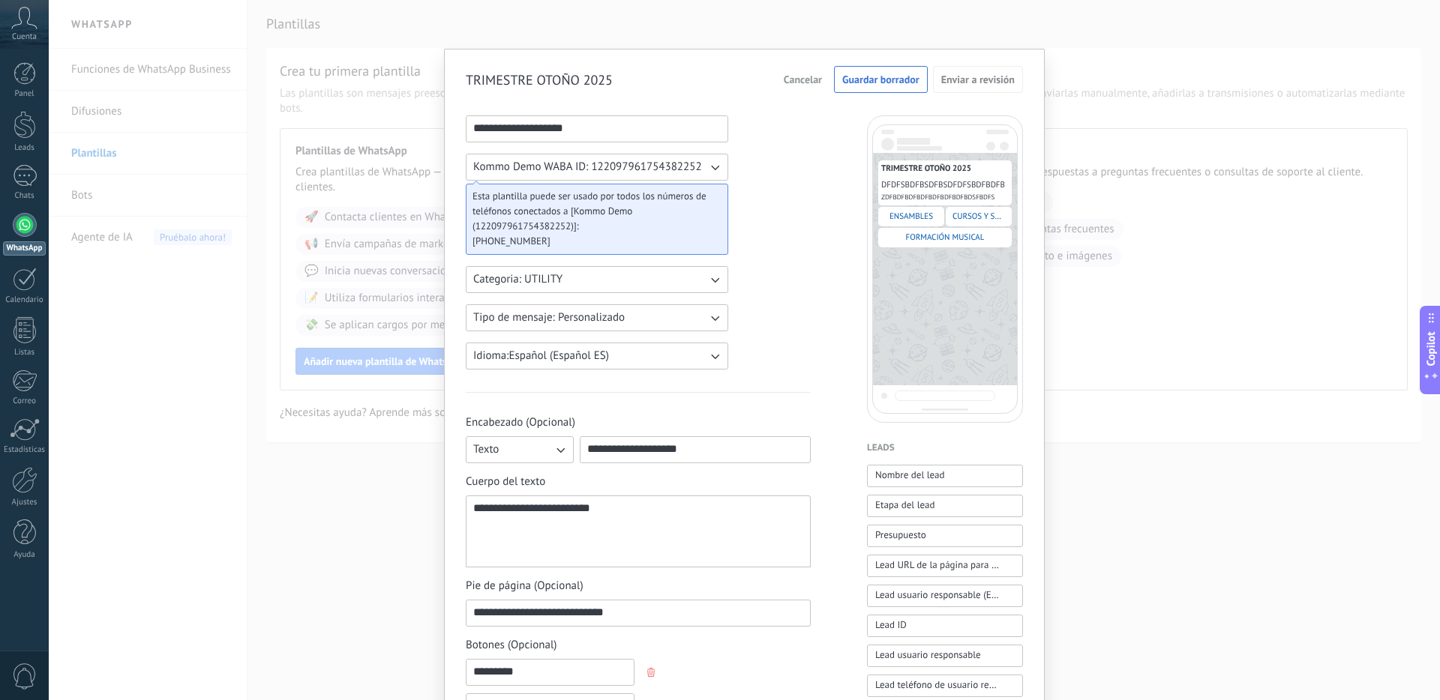
click at [913, 220] on span "ENSAMBLES" at bounding box center [910, 216] width 43 height 10
click at [902, 478] on span "Nombre del lead" at bounding box center [910, 475] width 70 height 15
click at [912, 505] on span "Etapa del lead" at bounding box center [904, 505] width 59 height 15
click at [910, 534] on span "Presupuesto" at bounding box center [900, 535] width 51 height 15
click at [903, 562] on span "Lead URL de la página para compartir con los clientes" at bounding box center [937, 565] width 124 height 15
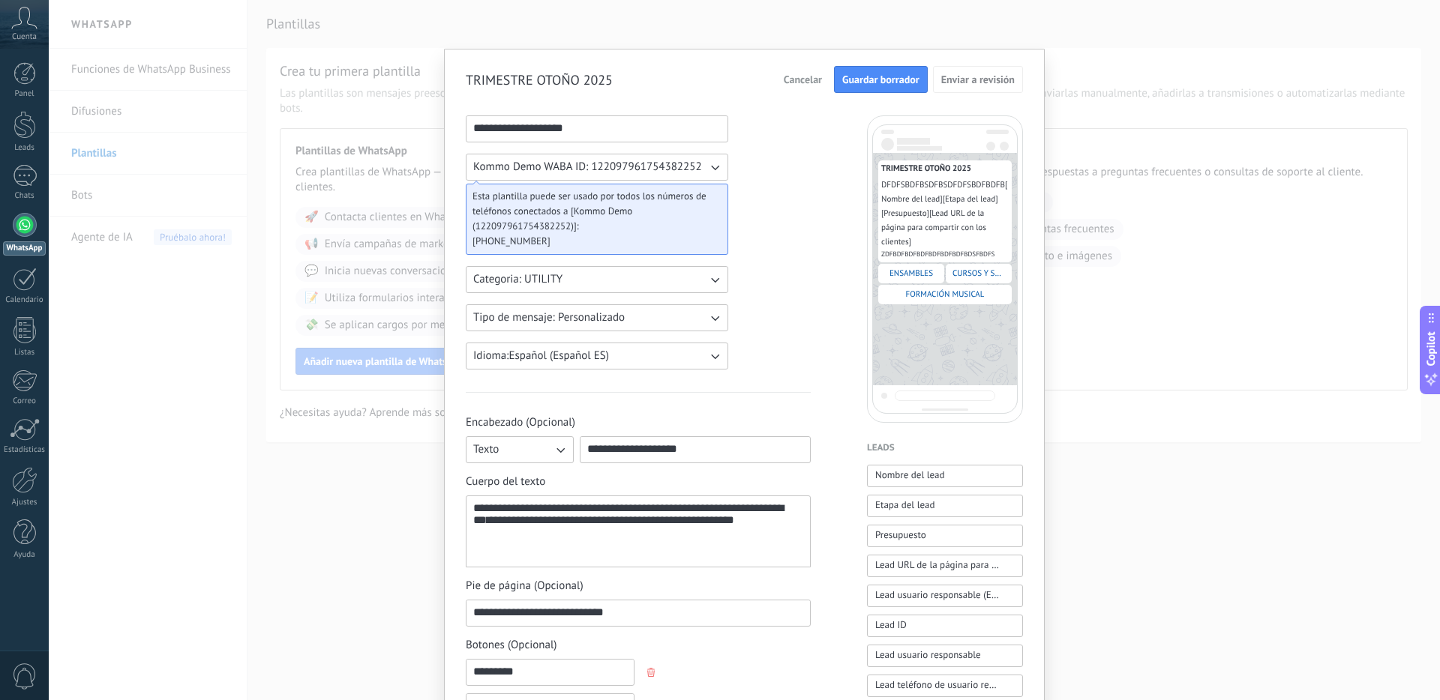
click at [870, 70] on button "Guardar borrador" at bounding box center [881, 79] width 94 height 27
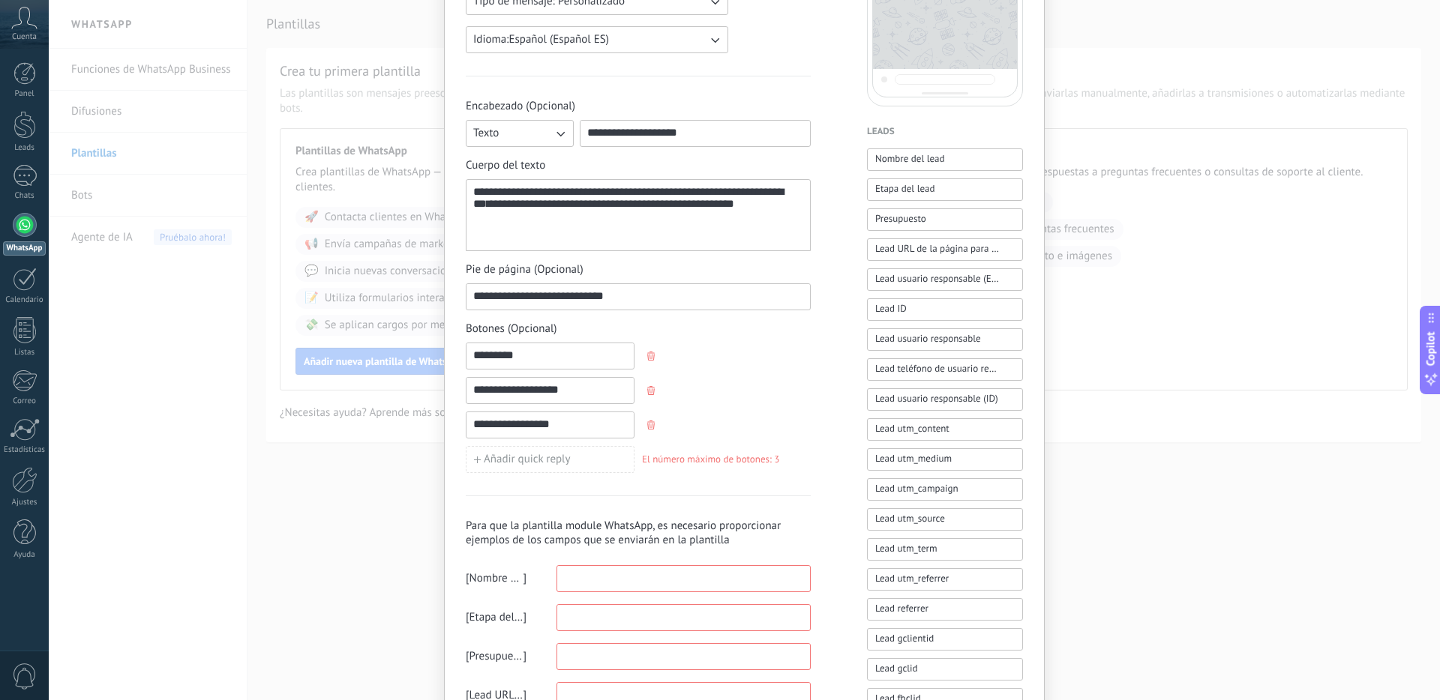
scroll to position [508, 0]
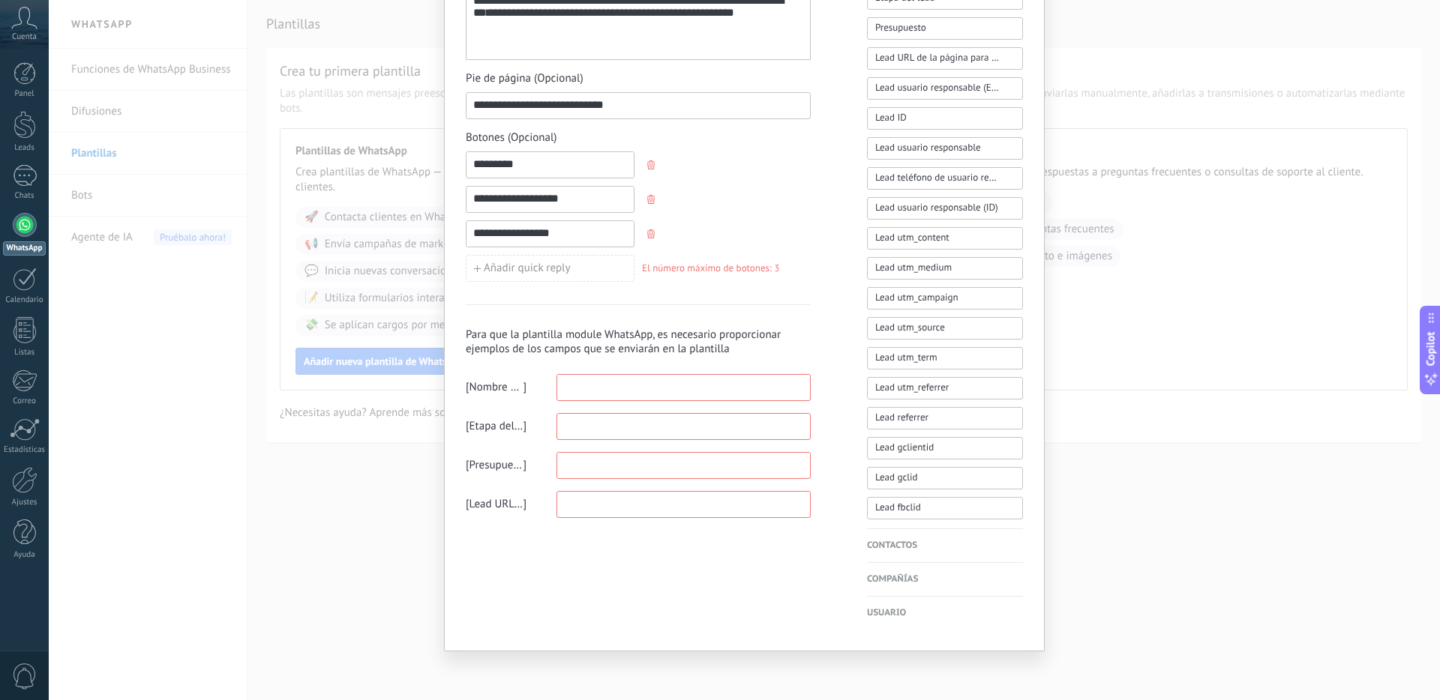
click at [608, 388] on input at bounding box center [683, 387] width 253 height 24
type input "****"
click at [506, 383] on span "Nombre del lead" at bounding box center [496, 387] width 54 height 15
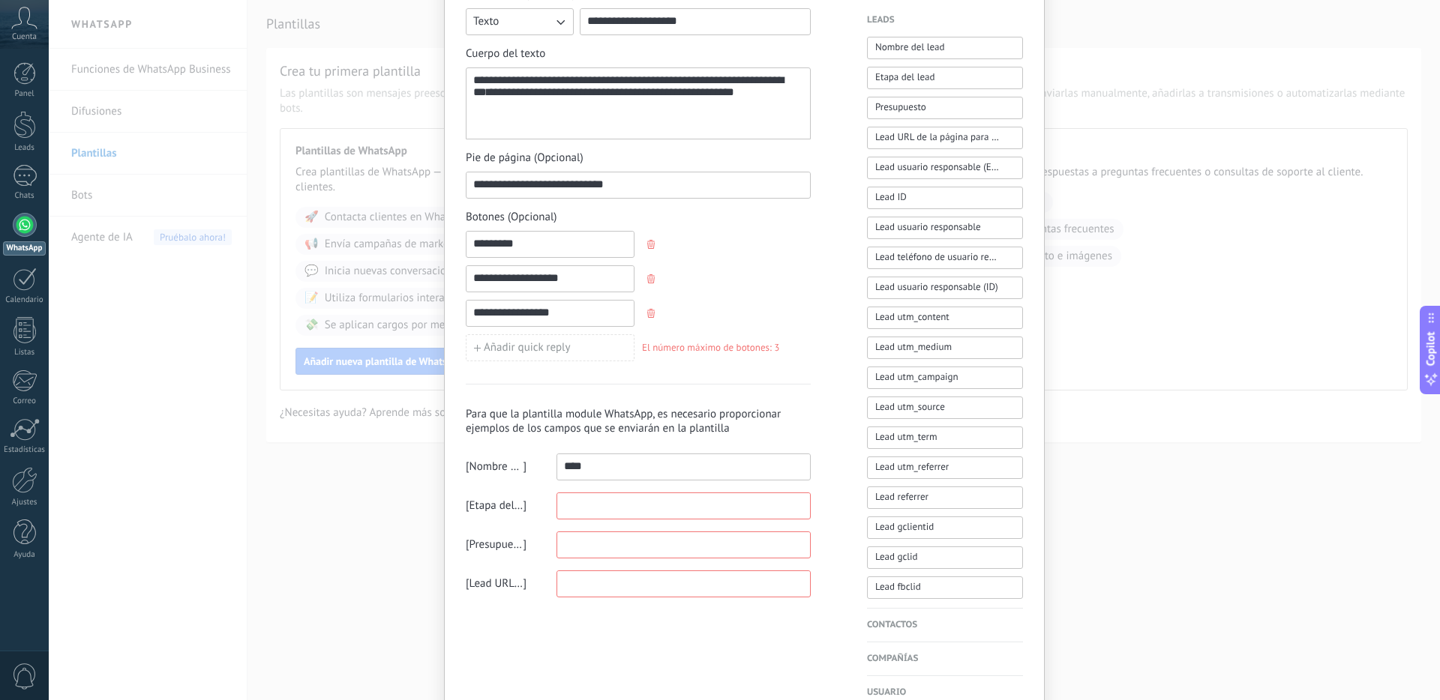
scroll to position [376, 0]
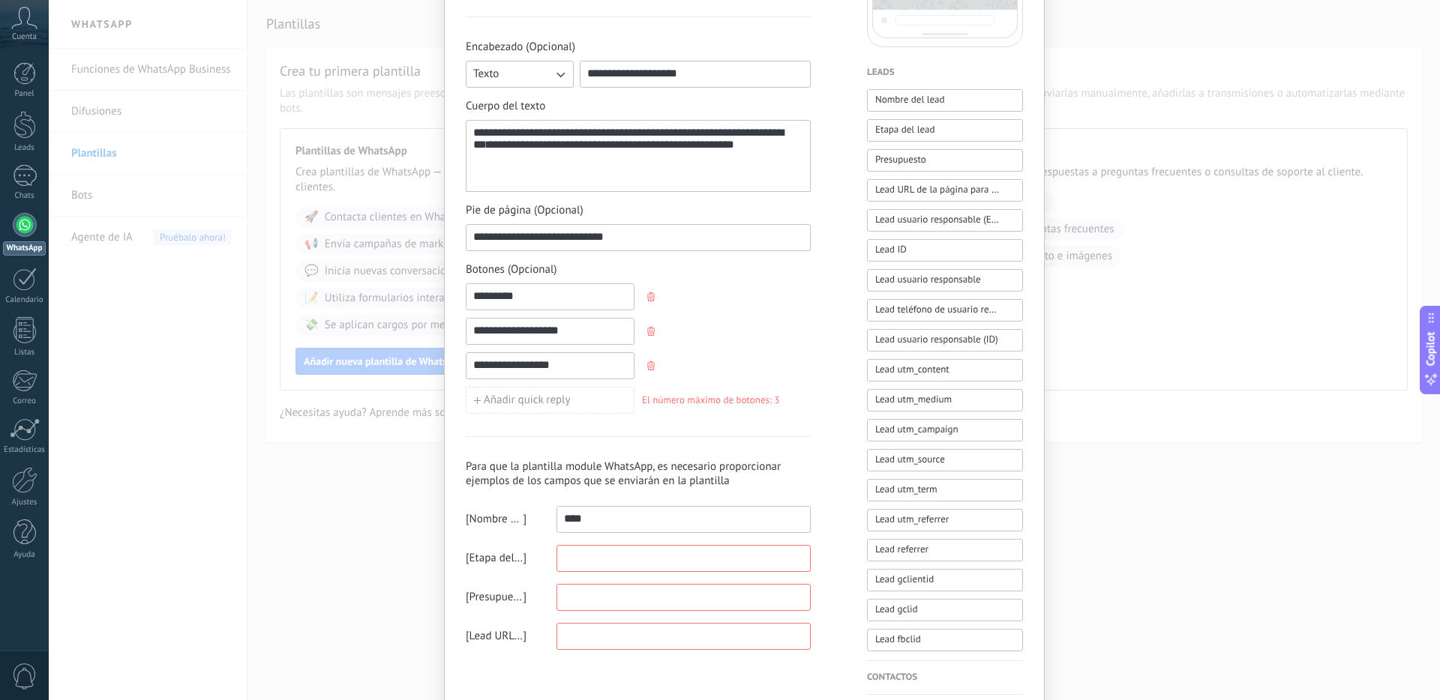
click at [664, 554] on input at bounding box center [683, 558] width 253 height 24
type input "*****"
click at [634, 589] on input at bounding box center [683, 597] width 253 height 24
type input "*******"
click at [616, 640] on input at bounding box center [683, 636] width 253 height 24
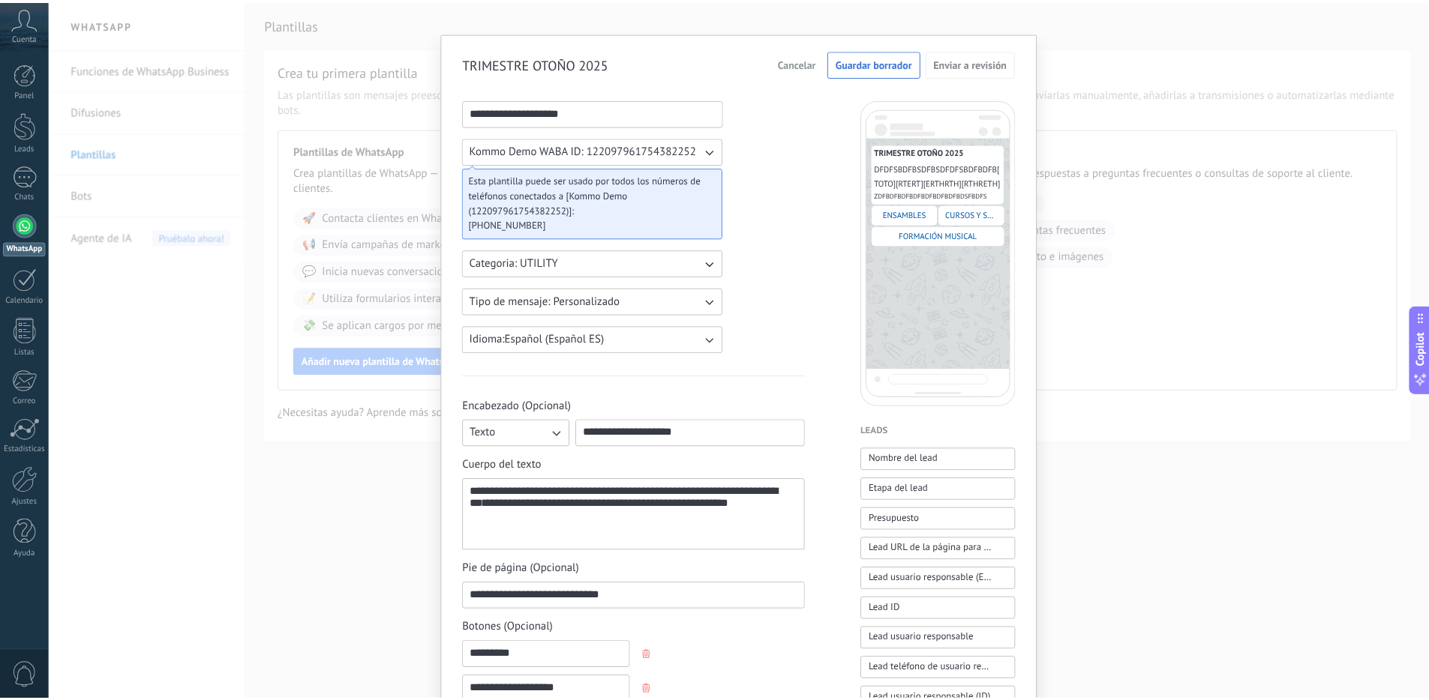
scroll to position [0, 0]
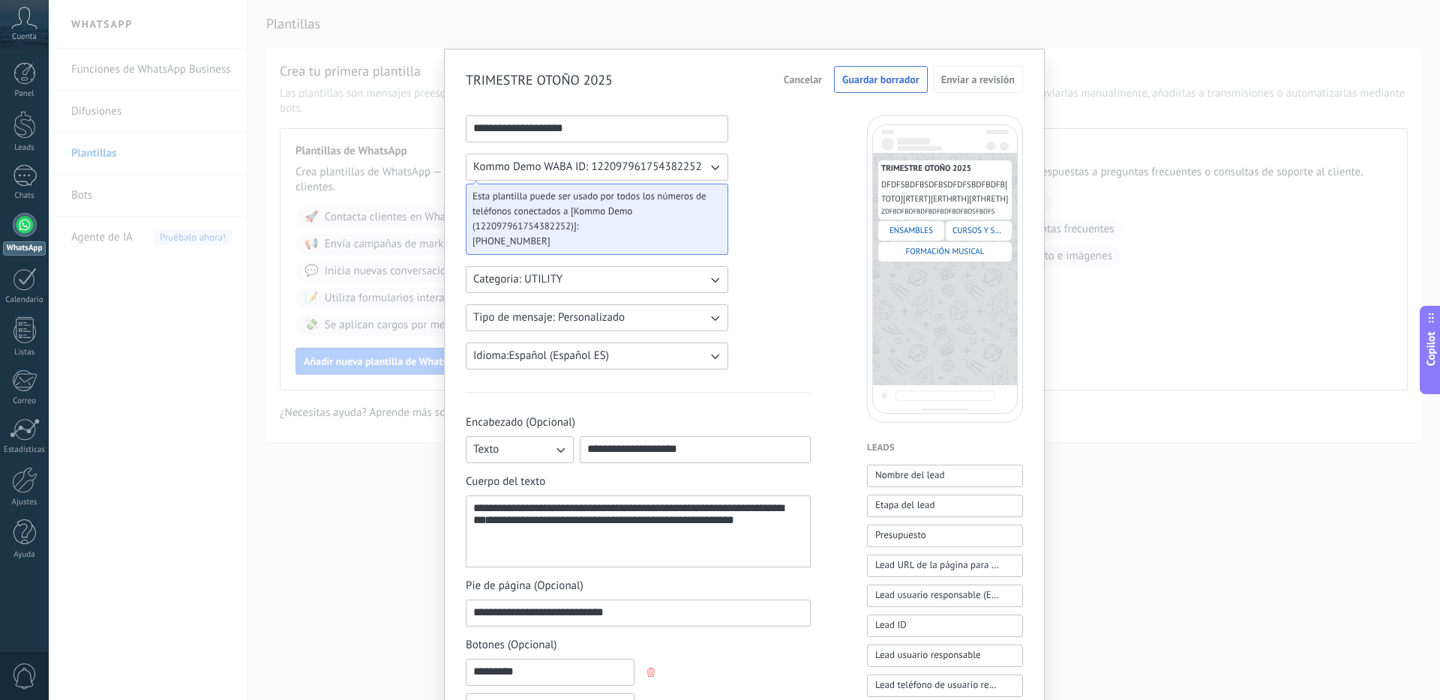
type input "*******"
click at [917, 330] on div "TRIMESTRE OTOÑO 2025 DFDFSBDFBSDFBSDFDFSBDFBDFB [ TOTO ] [ RTERT ] [ ERTHRTH ] …" at bounding box center [945, 268] width 156 height 307
click at [925, 253] on span "FORMACIÓN MUSICAL" at bounding box center [945, 252] width 79 height 10
click at [905, 217] on div "TRIMESTRE OTOÑO 2025 DFDFSBDFBSDFBSDFDFSBDFBDFB [ TOTO ] [ RTERT ] [ ERTHRTH ] …" at bounding box center [944, 189] width 133 height 59
click at [915, 79] on span "Guardar borrador" at bounding box center [880, 79] width 77 height 10
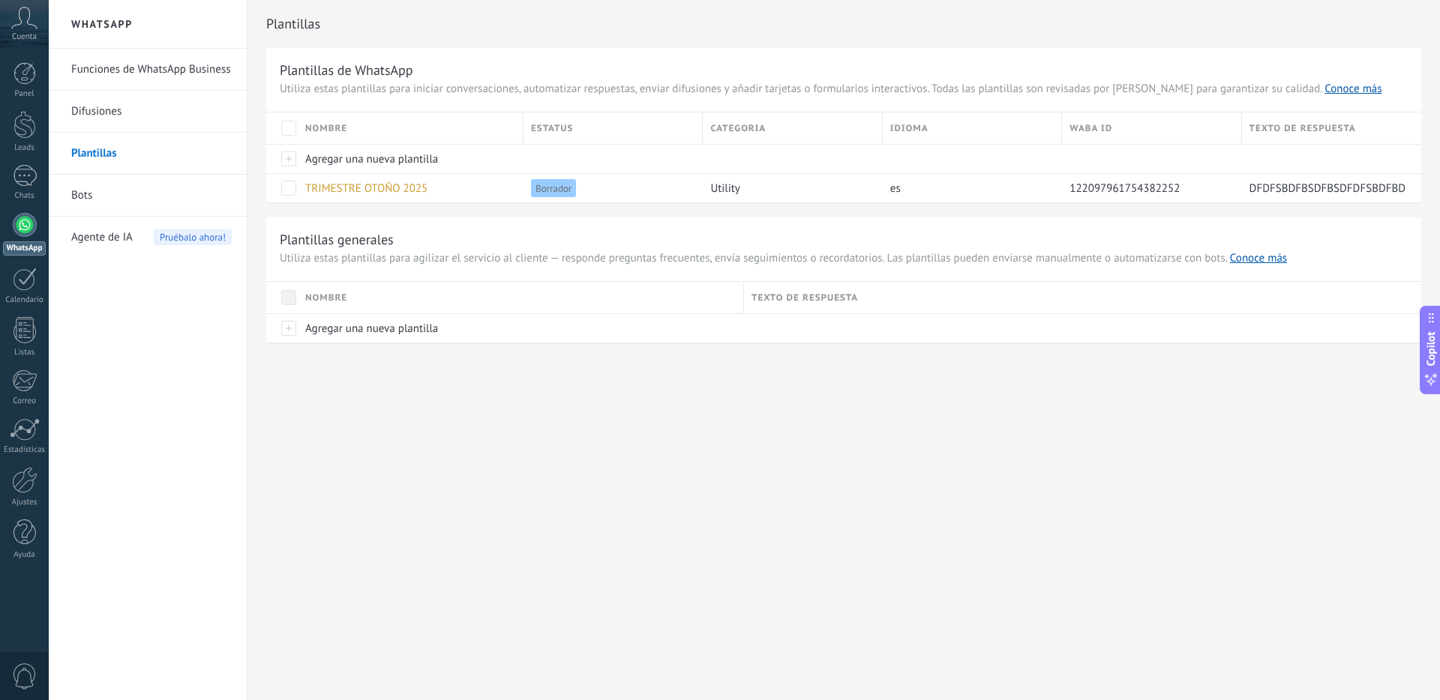
click at [292, 130] on span at bounding box center [288, 128] width 15 height 15
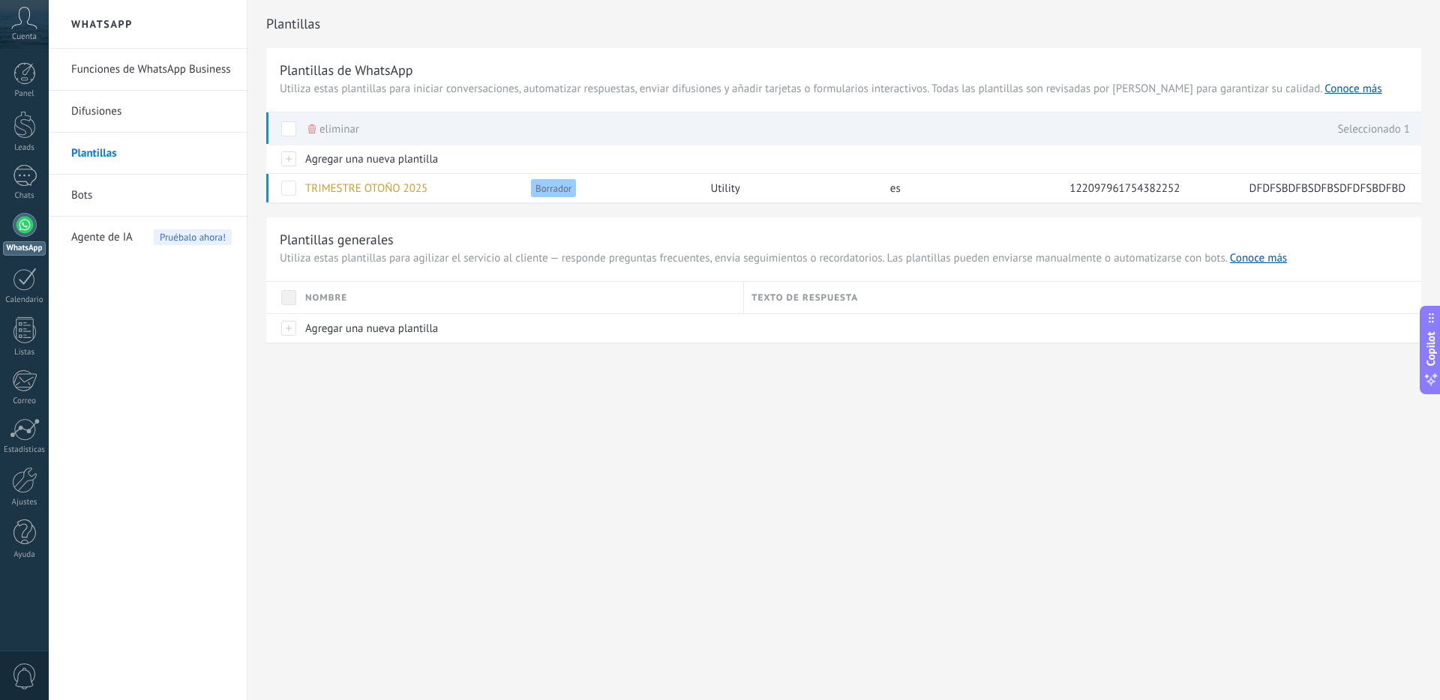
click at [292, 130] on span at bounding box center [288, 128] width 15 height 15
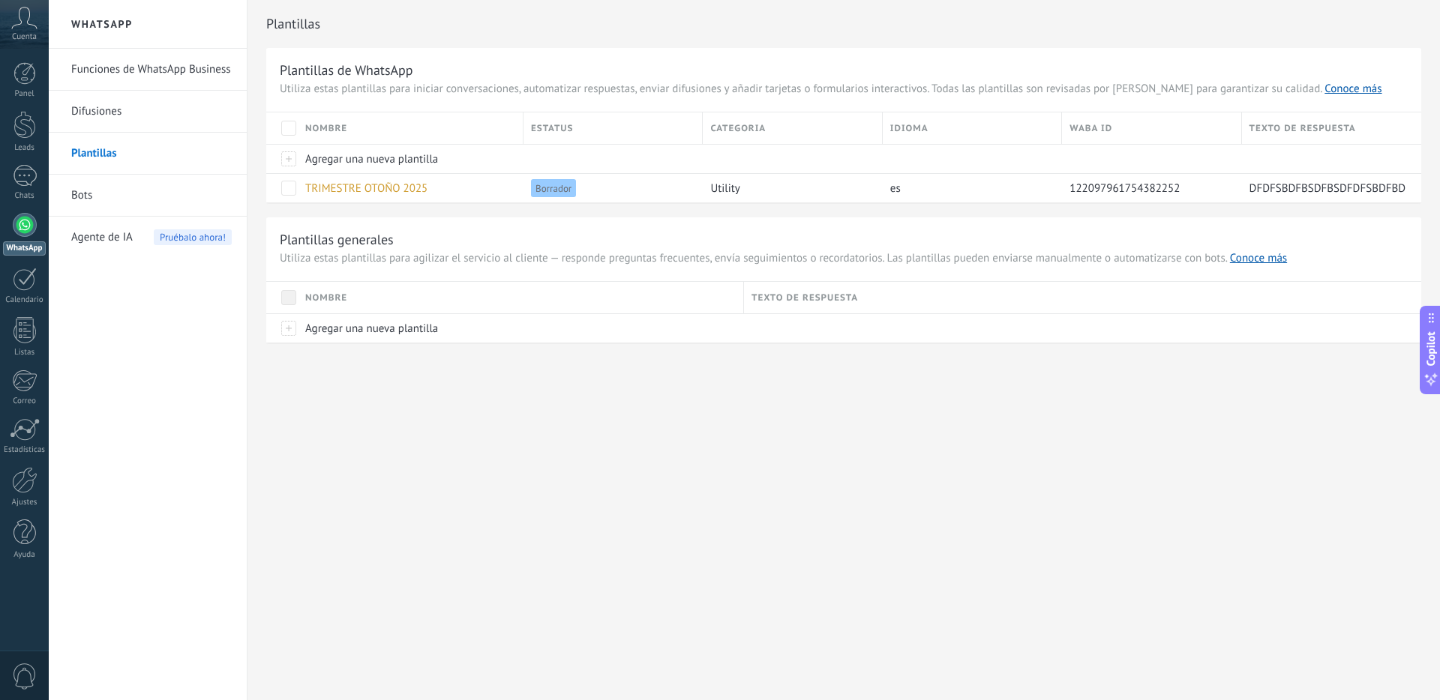
click at [152, 72] on link "Funciones de WhatsApp Business" at bounding box center [151, 70] width 160 height 42
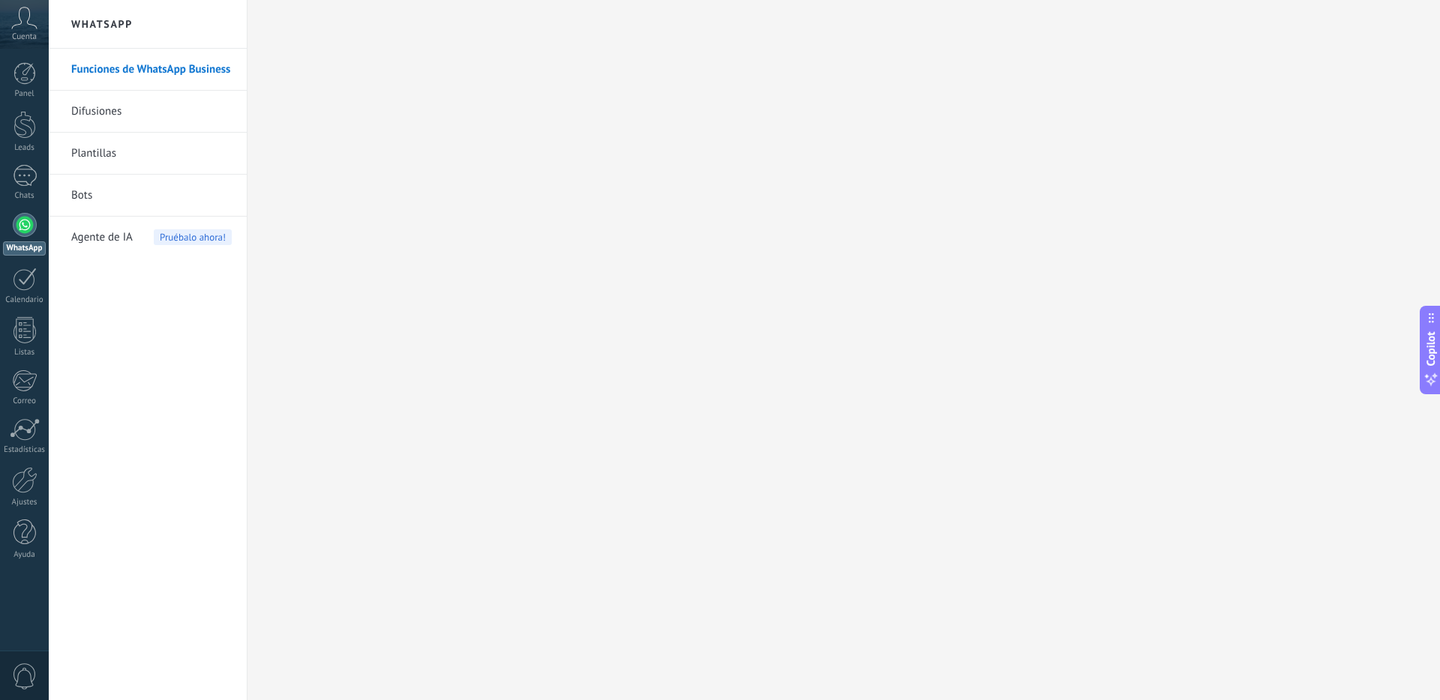
click at [32, 29] on div "Cuenta" at bounding box center [24, 24] width 49 height 49
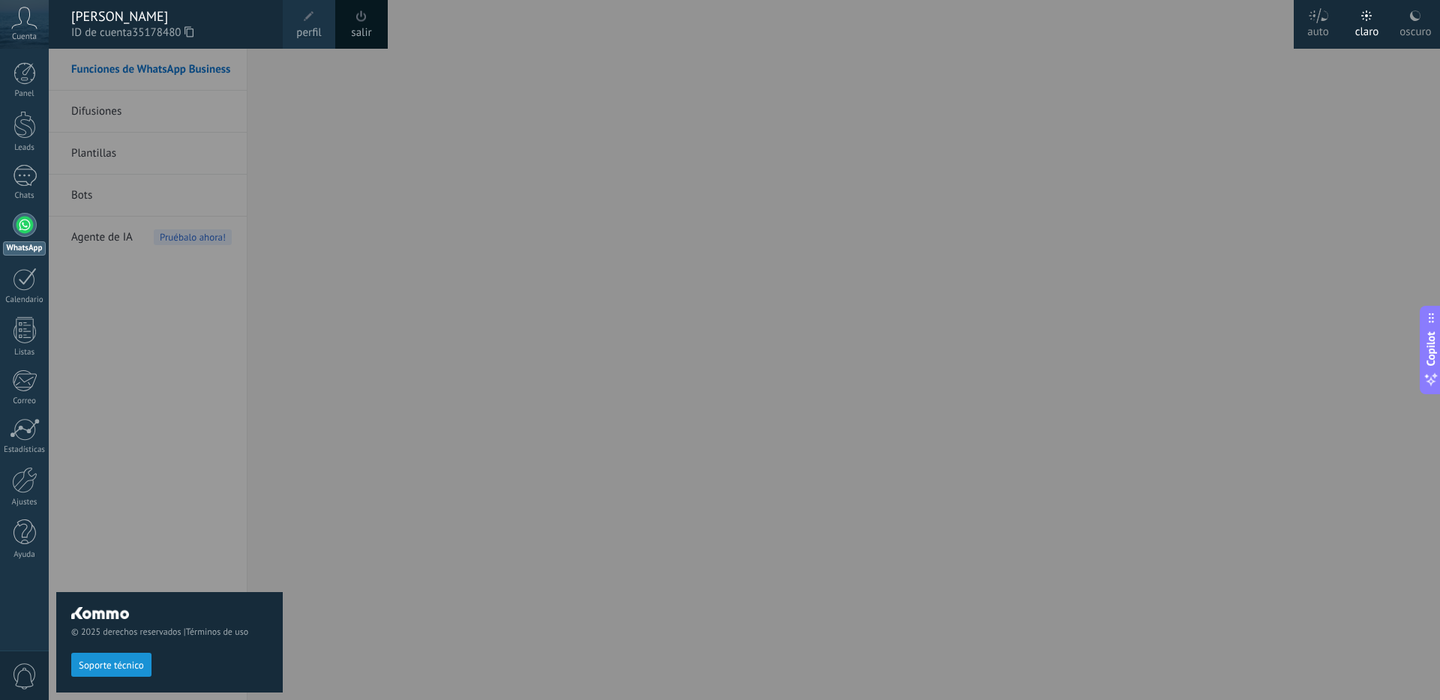
click at [312, 27] on span "perfil" at bounding box center [308, 33] width 25 height 16
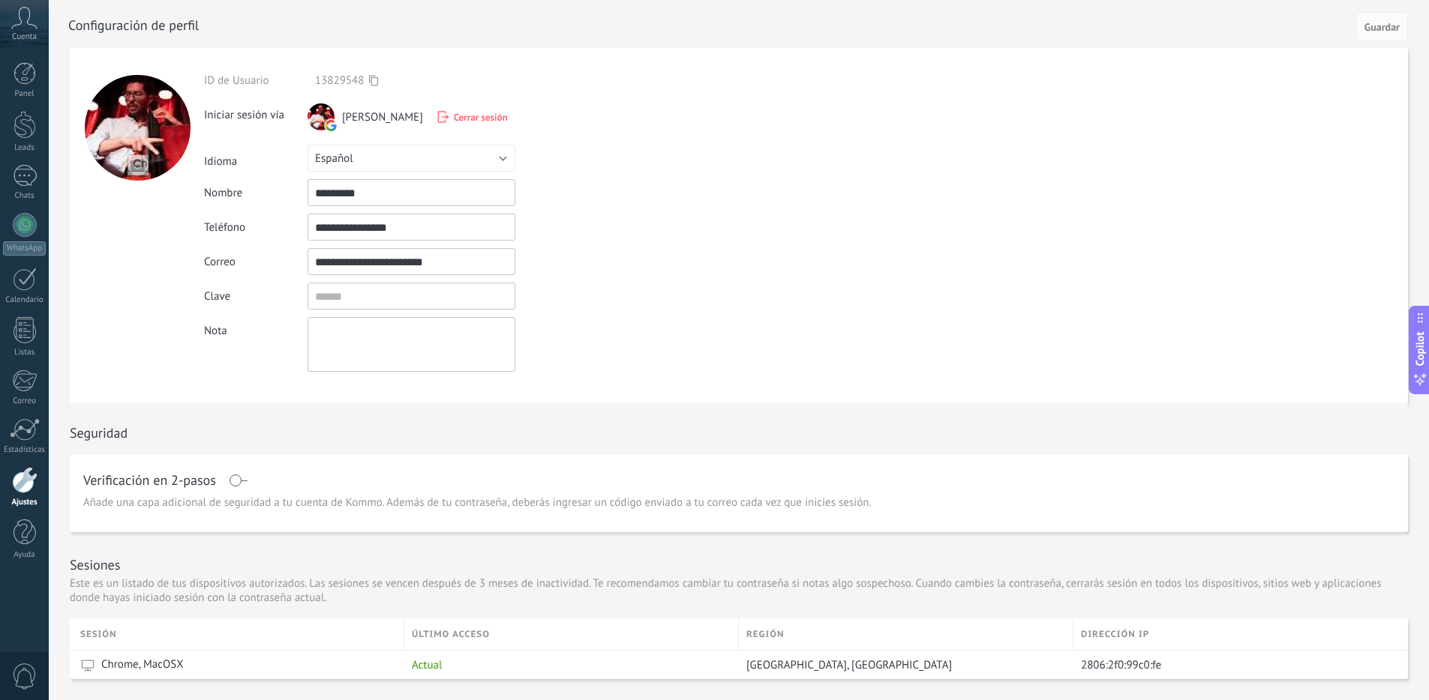
click at [454, 111] on span "Cerrar sesión" at bounding box center [481, 117] width 54 height 13
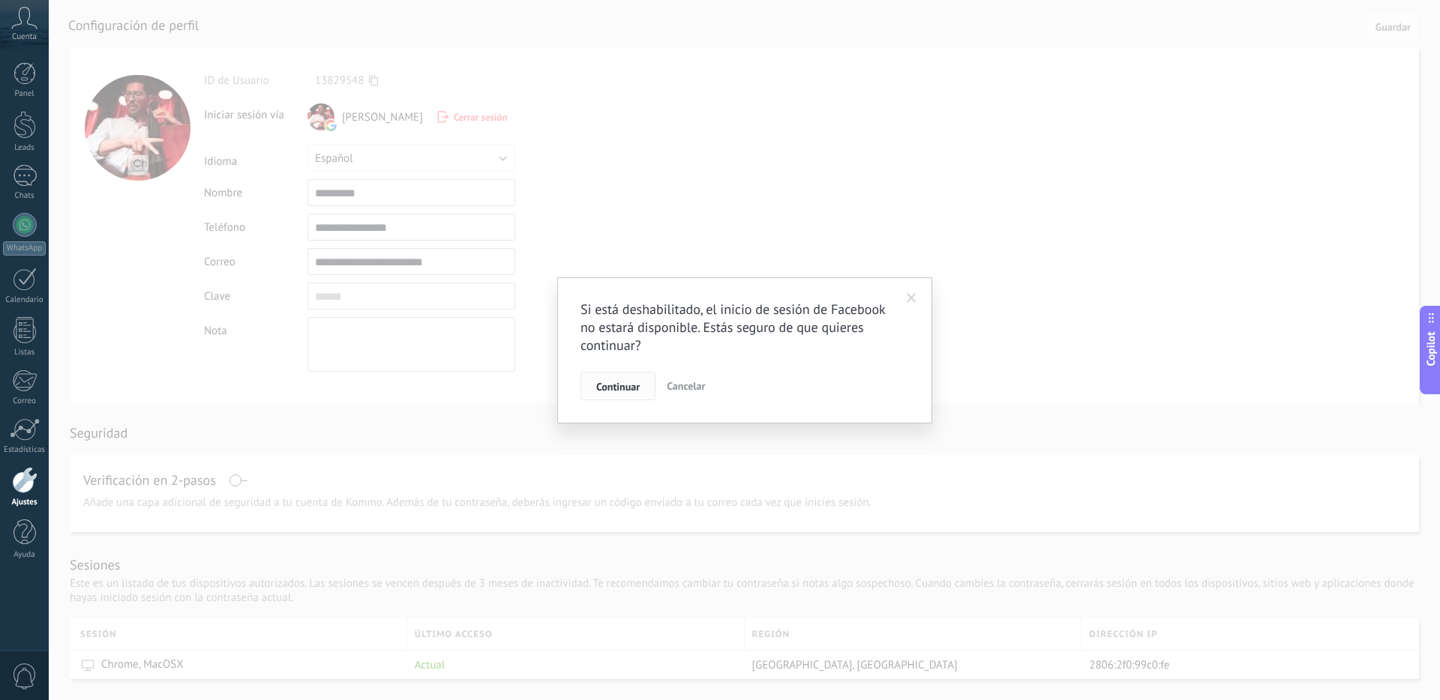
click at [622, 389] on span "Continuar" at bounding box center [617, 387] width 43 height 10
